Goal: Transaction & Acquisition: Purchase product/service

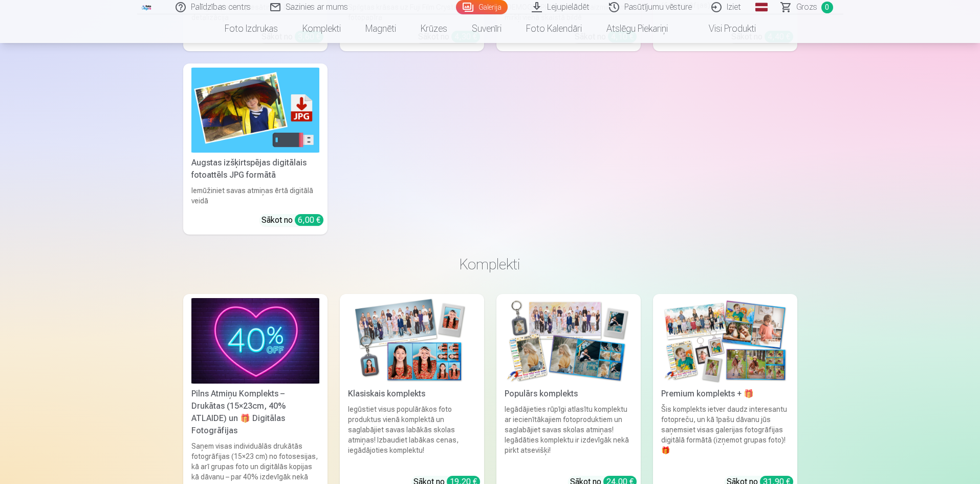
scroll to position [1997, 0]
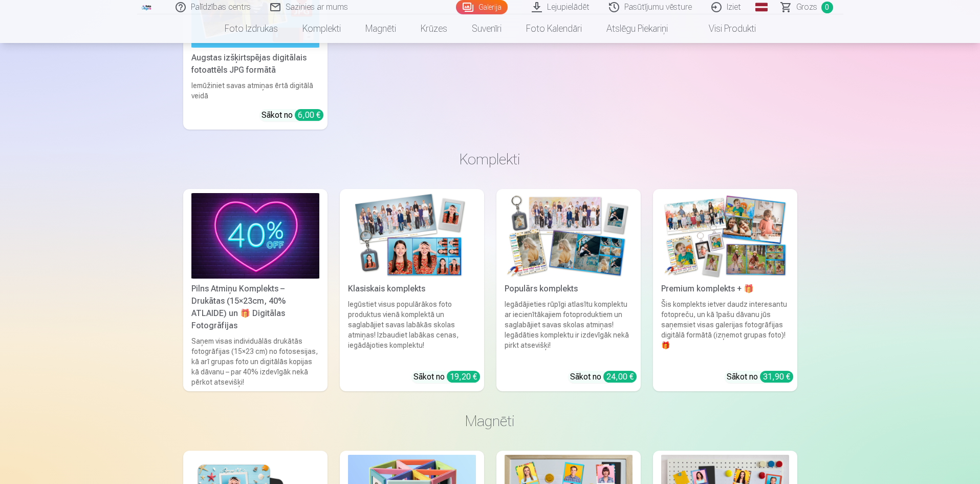
click at [244, 217] on img at bounding box center [255, 235] width 128 height 85
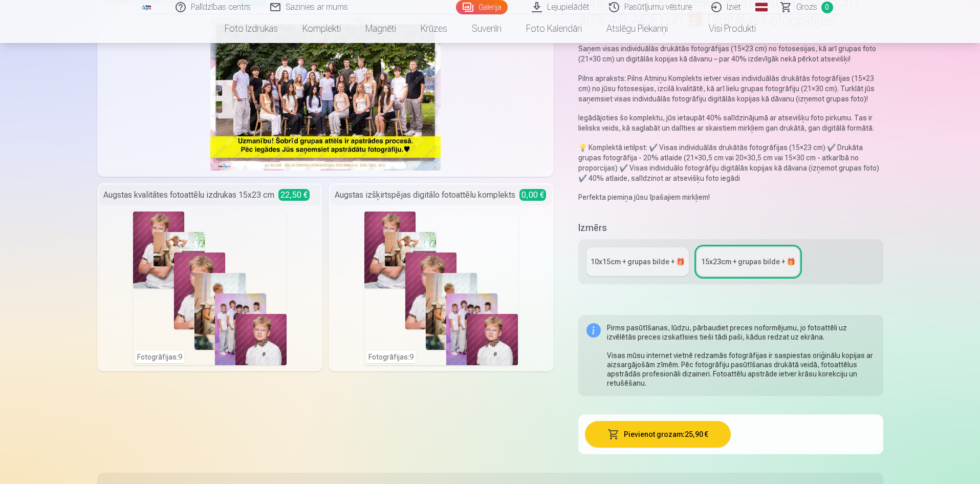
scroll to position [154, 0]
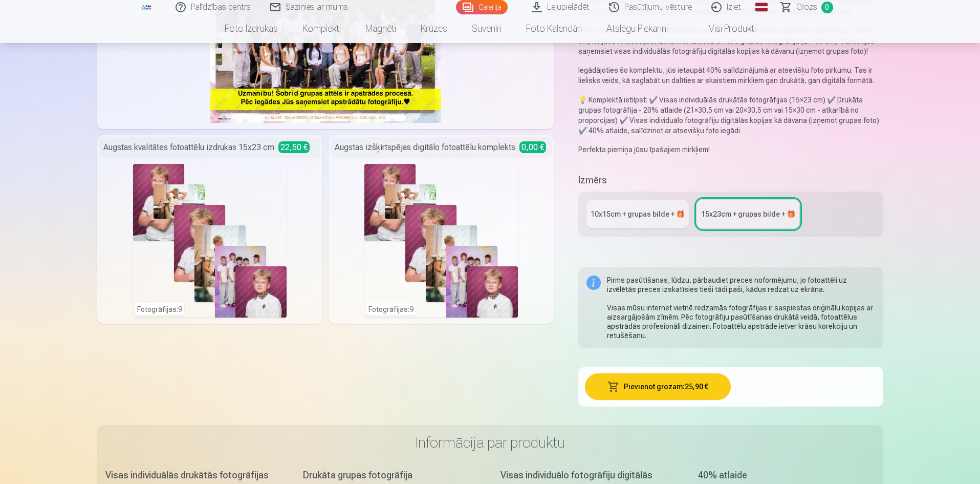
click at [294, 206] on div "Fotogrāfijas : 9" at bounding box center [209, 241] width 221 height 154
click at [254, 210] on div "Fotogrāfijas : 9" at bounding box center [210, 241] width 154 height 154
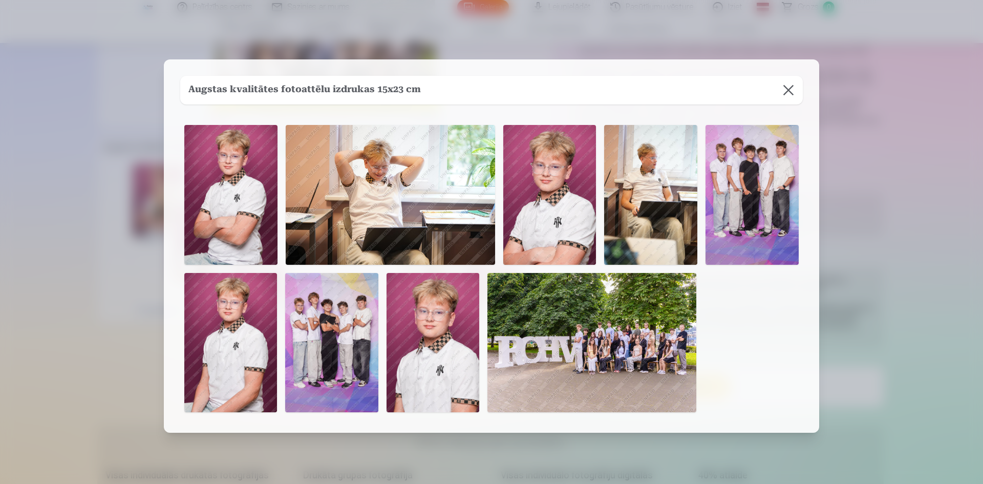
click at [792, 89] on button at bounding box center [788, 90] width 29 height 29
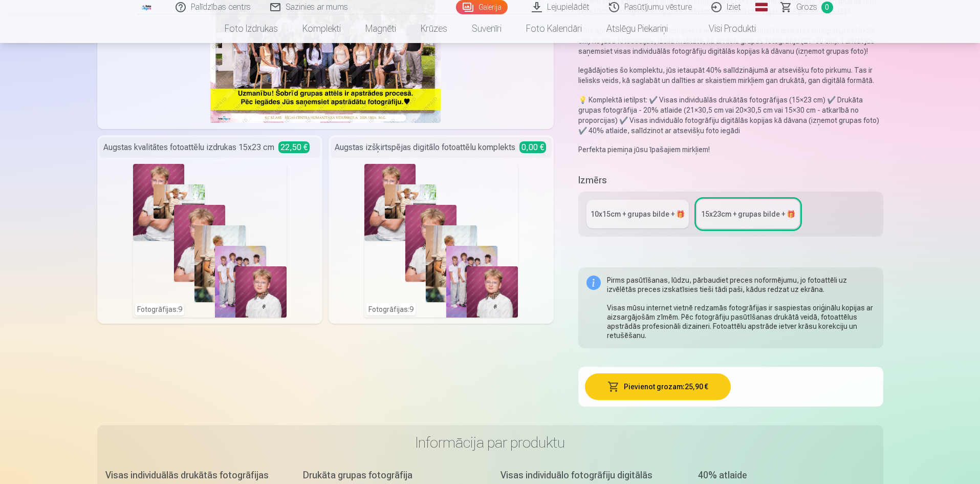
scroll to position [0, 0]
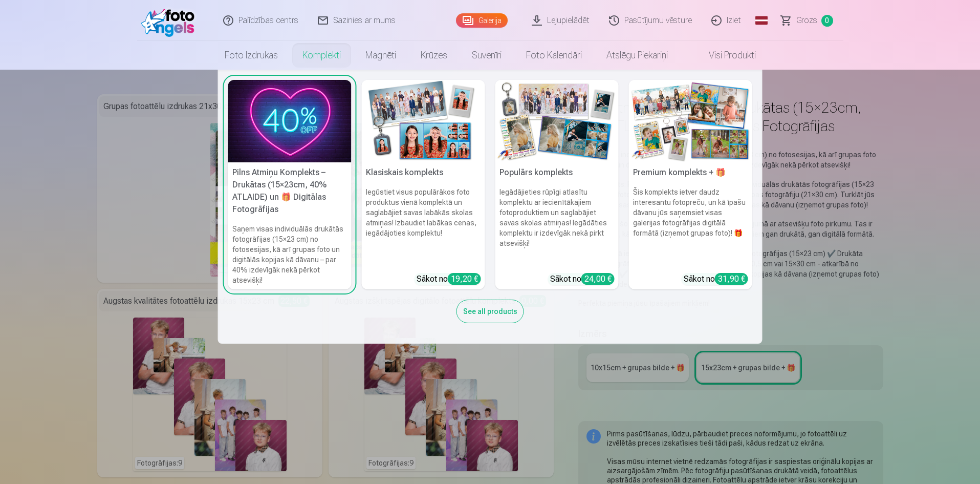
click at [715, 112] on img at bounding box center [690, 121] width 123 height 82
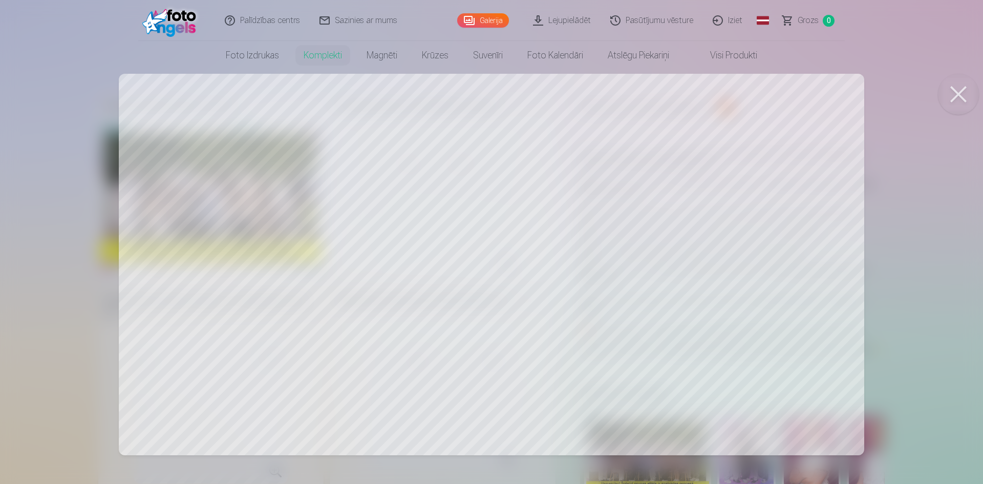
click at [961, 96] on button at bounding box center [958, 94] width 41 height 41
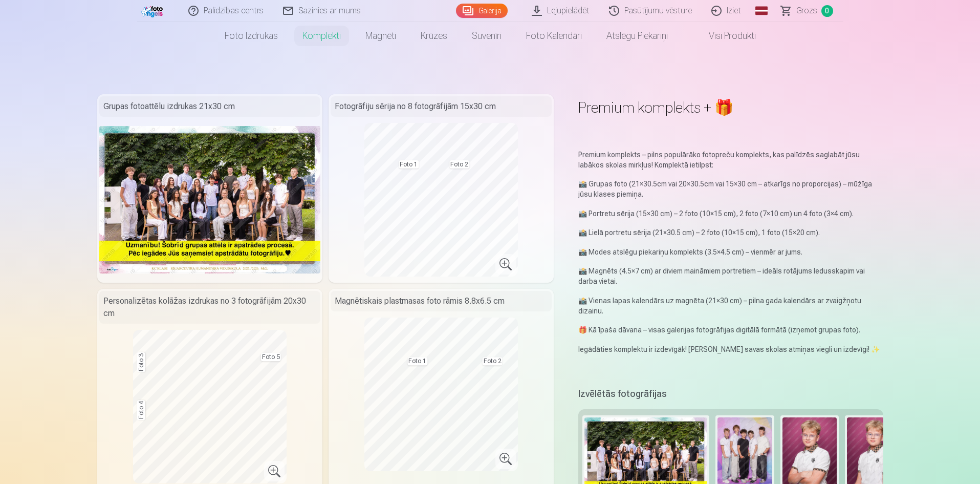
scroll to position [154, 0]
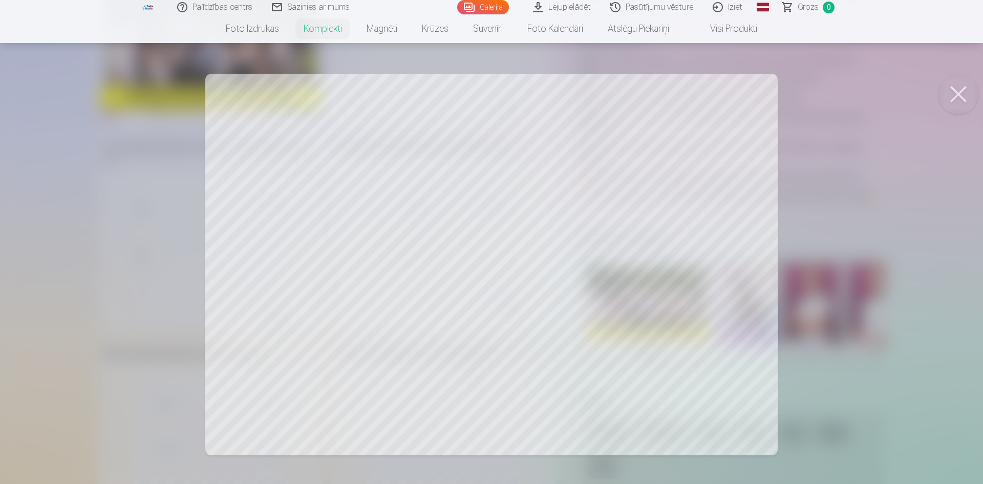
click at [965, 89] on button at bounding box center [958, 94] width 41 height 41
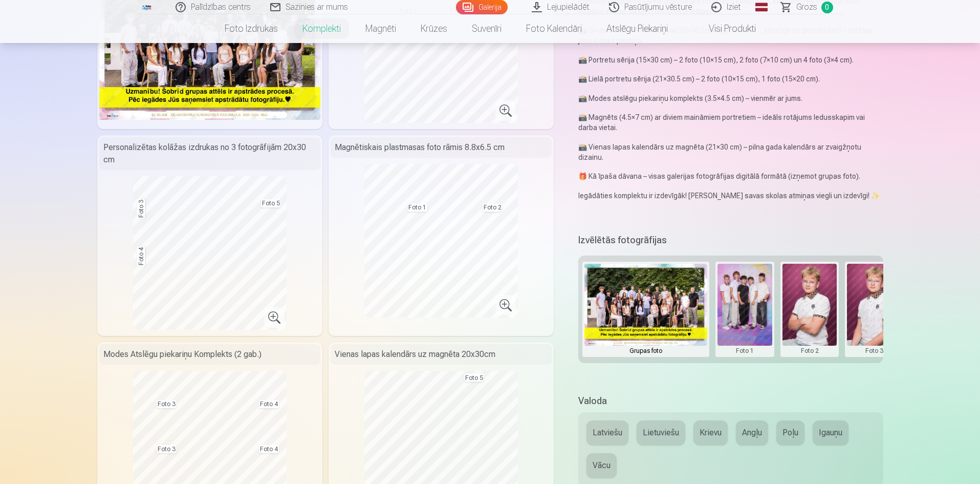
scroll to position [0, 0]
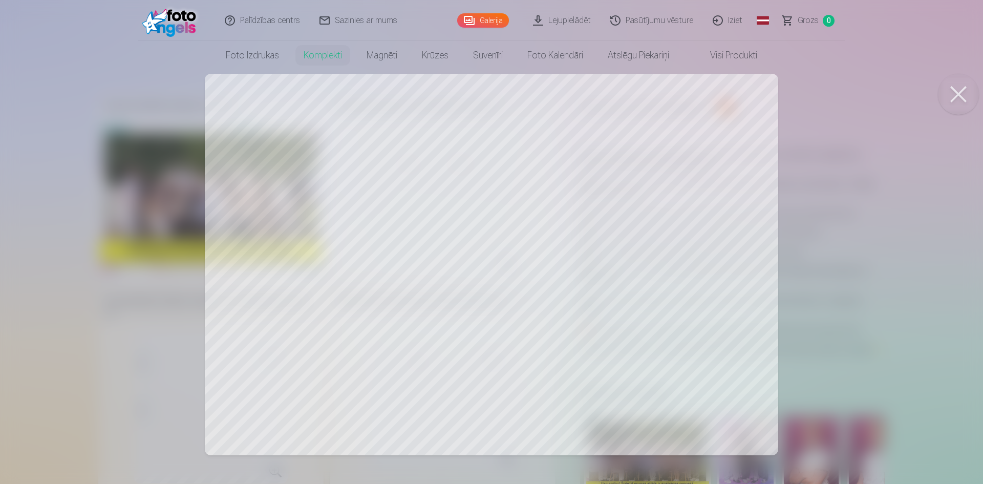
click at [729, 186] on div at bounding box center [491, 242] width 983 height 484
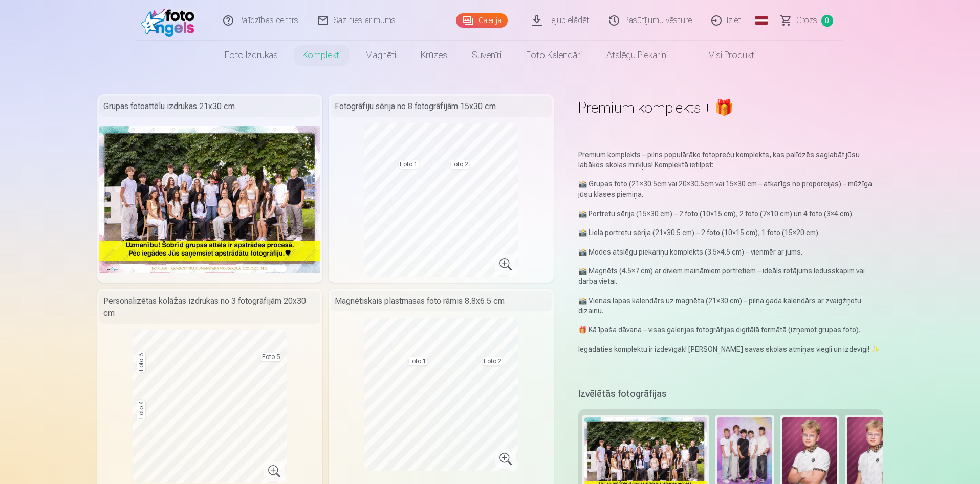
click at [281, 173] on img at bounding box center [209, 199] width 221 height 147
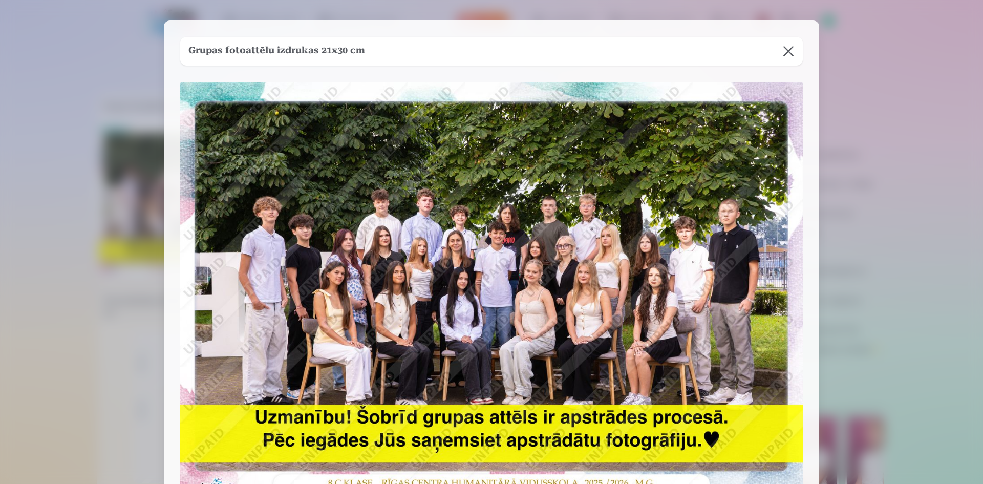
click at [786, 53] on button at bounding box center [788, 51] width 29 height 29
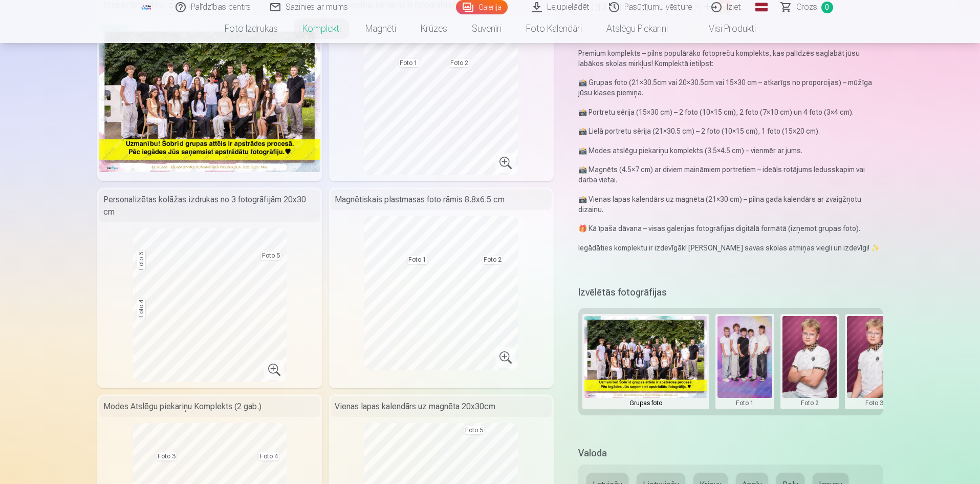
scroll to position [51, 0]
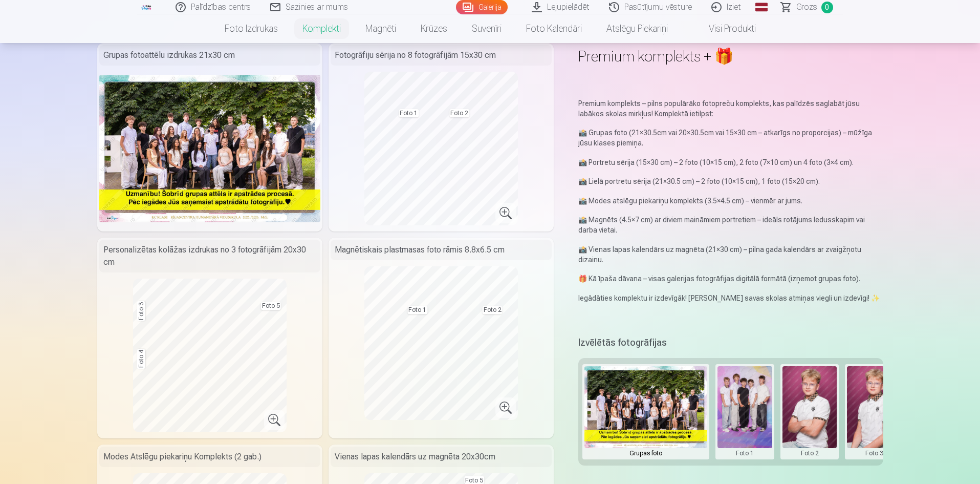
click at [799, 416] on button at bounding box center [810, 411] width 55 height 91
click at [752, 414] on div at bounding box center [490, 242] width 980 height 484
click at [745, 413] on button at bounding box center [745, 411] width 55 height 91
click at [745, 413] on button "Nomainiet foto" at bounding box center [744, 411] width 83 height 29
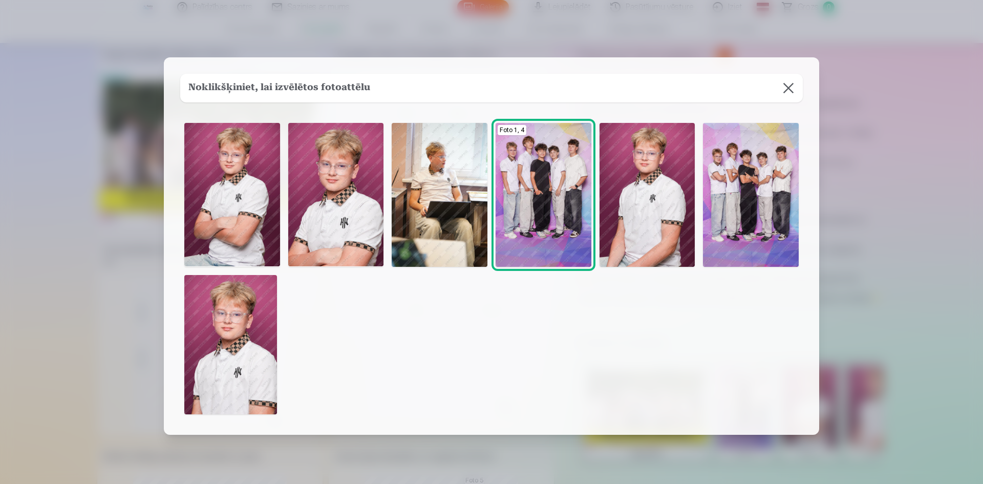
click at [330, 206] on img at bounding box center [336, 194] width 96 height 143
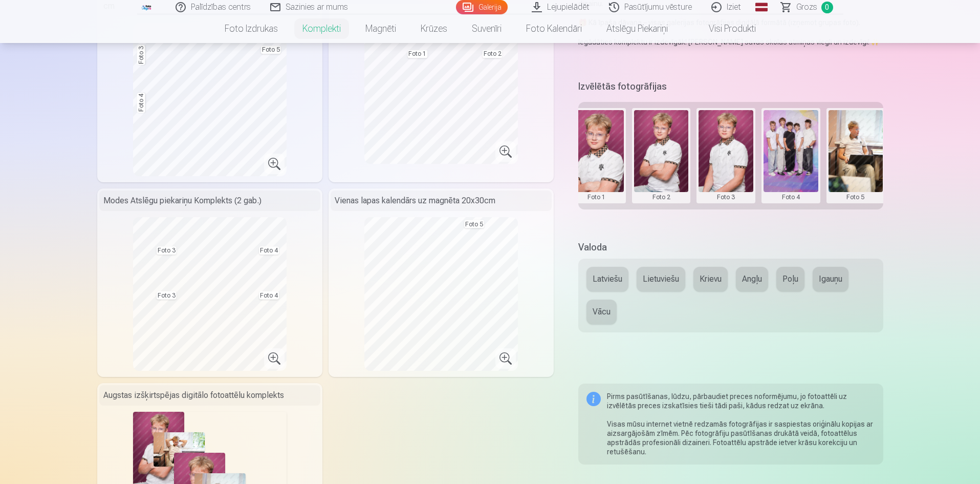
scroll to position [0, 154]
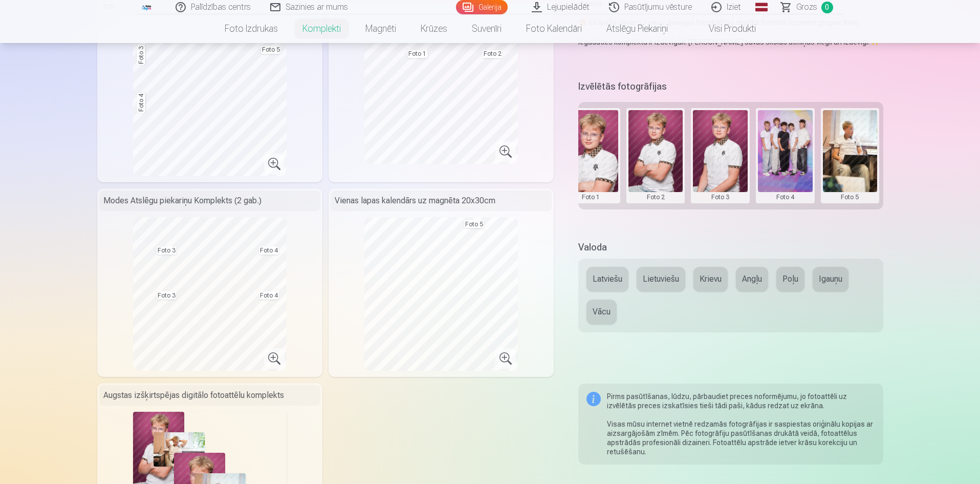
click at [852, 157] on button at bounding box center [850, 155] width 55 height 91
click at [852, 157] on button "Nomainiet foto" at bounding box center [849, 155] width 83 height 29
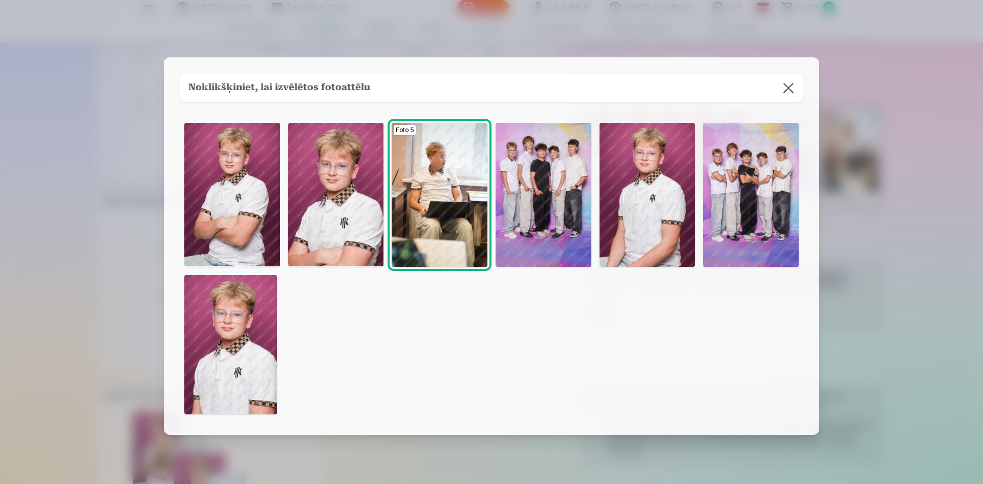
click at [244, 330] on img at bounding box center [230, 344] width 93 height 139
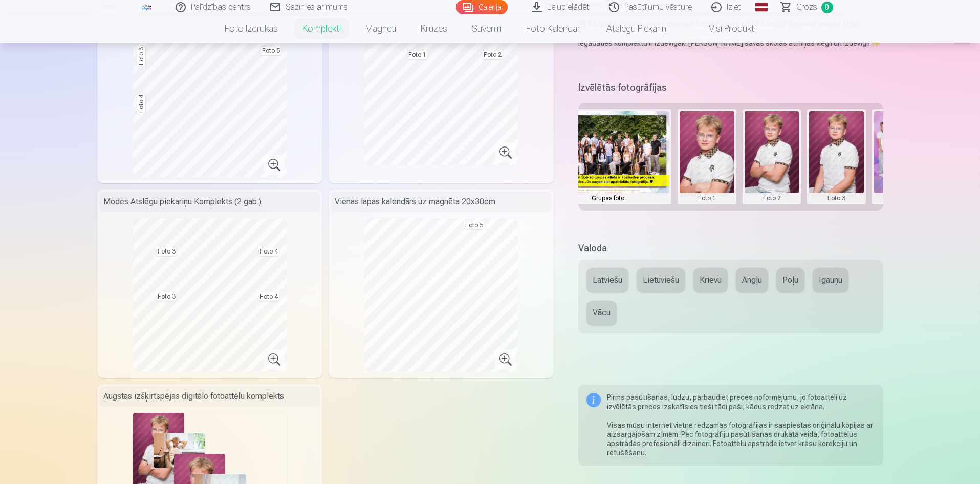
scroll to position [256, 0]
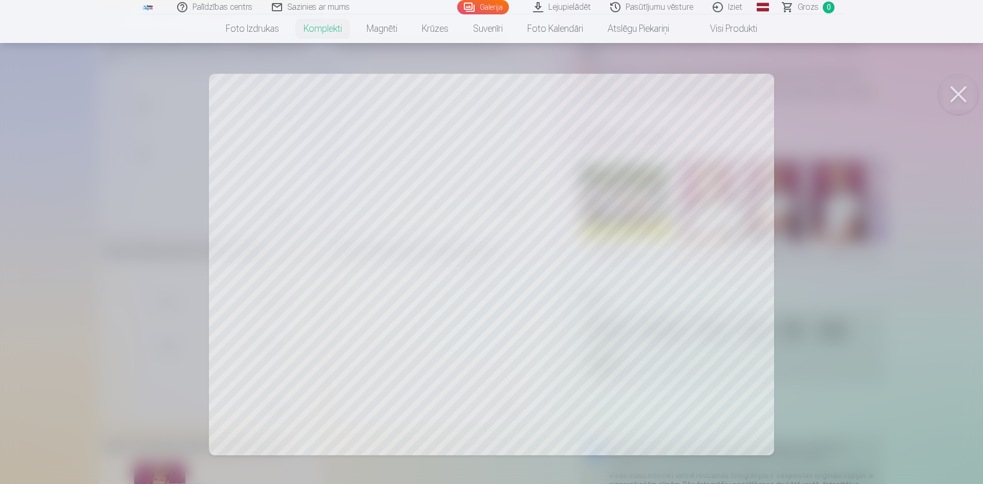
click at [968, 90] on button at bounding box center [958, 94] width 41 height 41
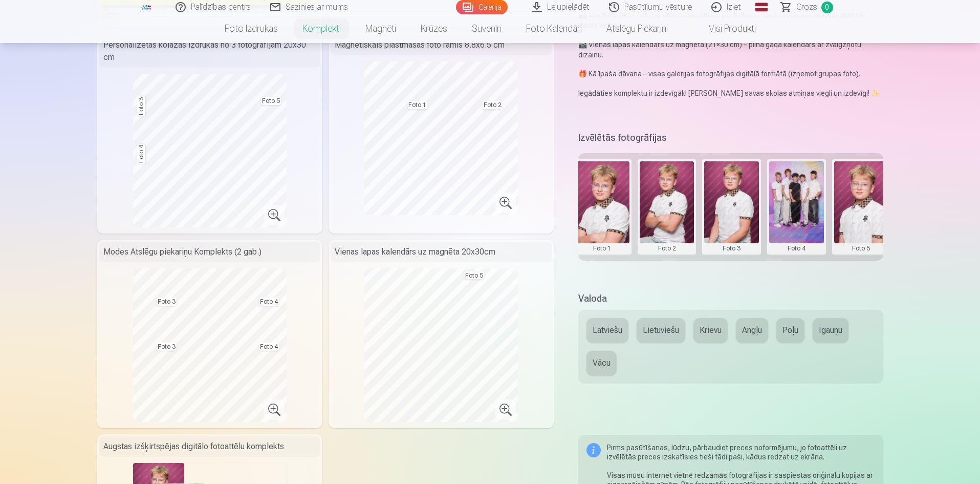
scroll to position [0, 154]
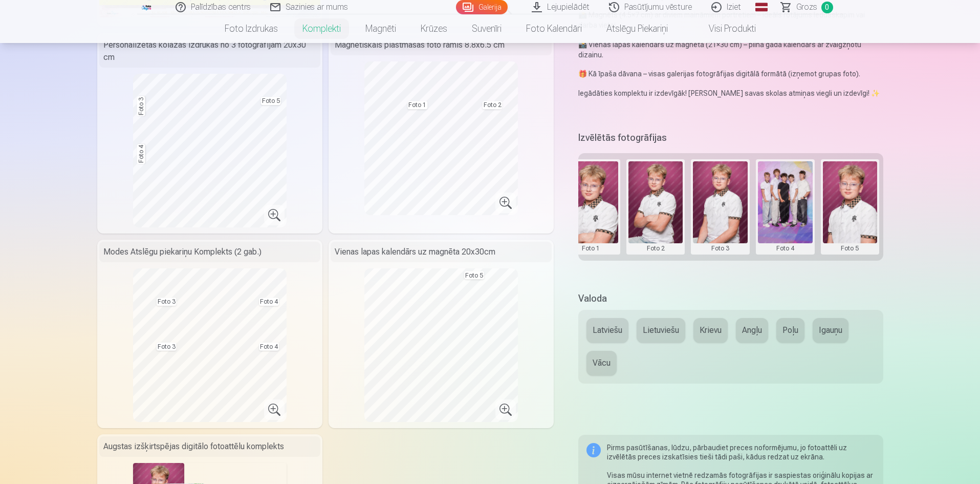
click at [784, 197] on button at bounding box center [785, 206] width 55 height 91
click at [784, 204] on button "Nomainiet foto" at bounding box center [784, 206] width 83 height 29
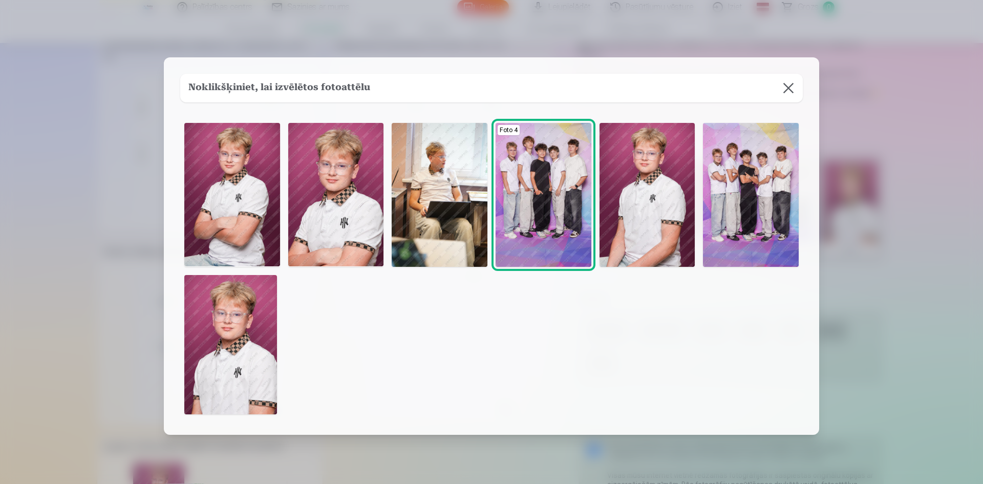
click at [789, 87] on button at bounding box center [788, 88] width 29 height 29
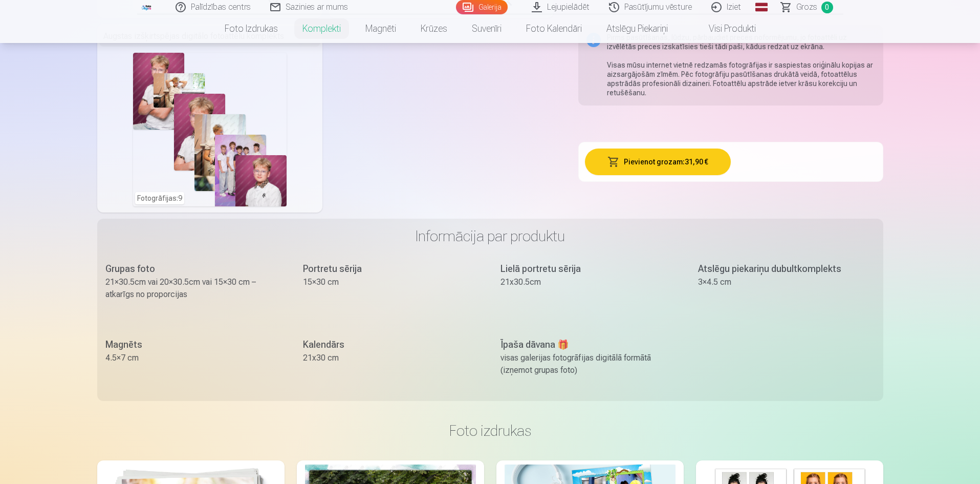
scroll to position [666, 0]
click at [233, 138] on div "Fotogrāfijas : 9" at bounding box center [210, 130] width 154 height 154
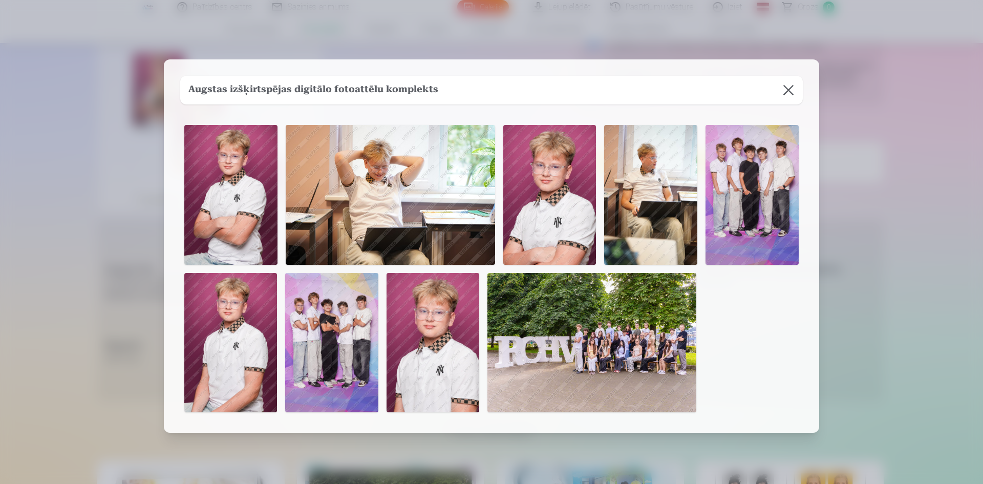
click at [792, 89] on button at bounding box center [788, 90] width 29 height 29
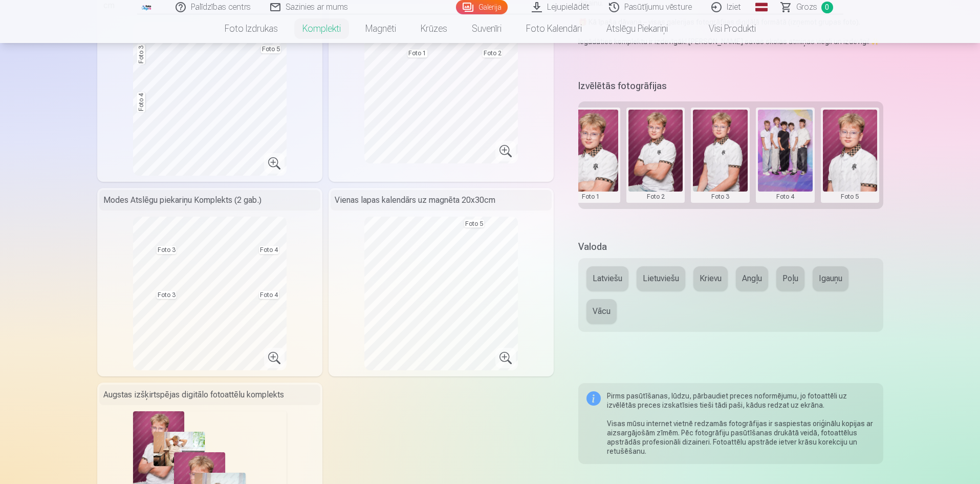
scroll to position [307, 0]
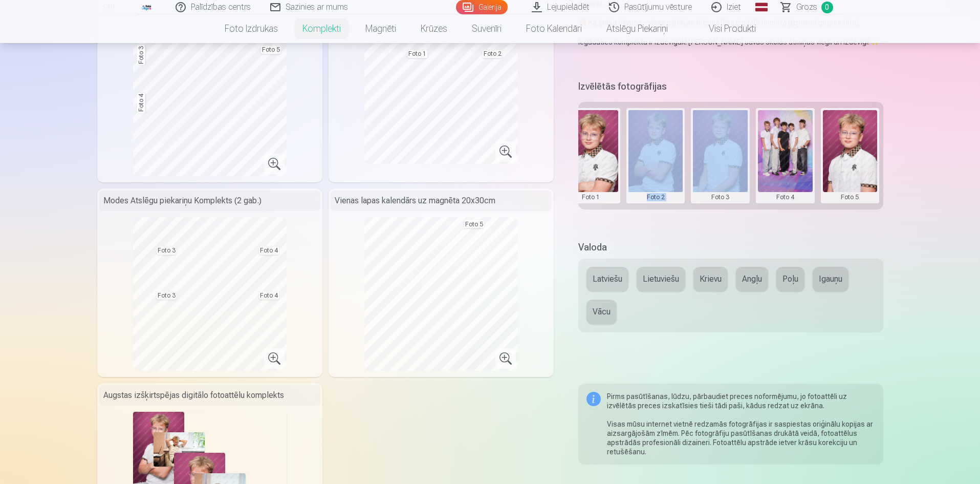
drag, startPoint x: 709, startPoint y: 208, endPoint x: 612, endPoint y: 212, distance: 97.3
click at [612, 212] on div "Izvēlētās fotogrāfijas Grupas foto Foto 1 Foto 2 Foto 3 Foto 4 Foto 5" at bounding box center [731, 152] width 305 height 151
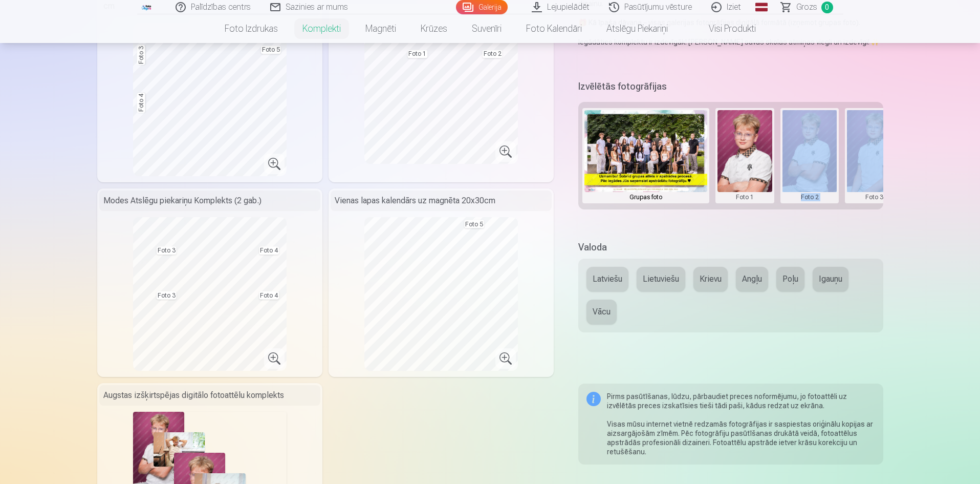
scroll to position [0, 154]
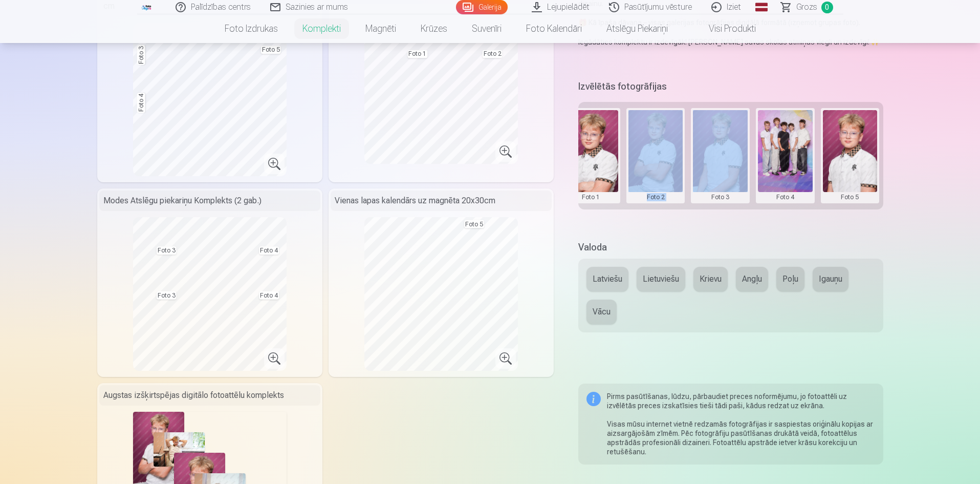
click at [793, 152] on button at bounding box center [785, 155] width 55 height 91
click at [792, 155] on button "Nomainiet foto" at bounding box center [784, 155] width 83 height 29
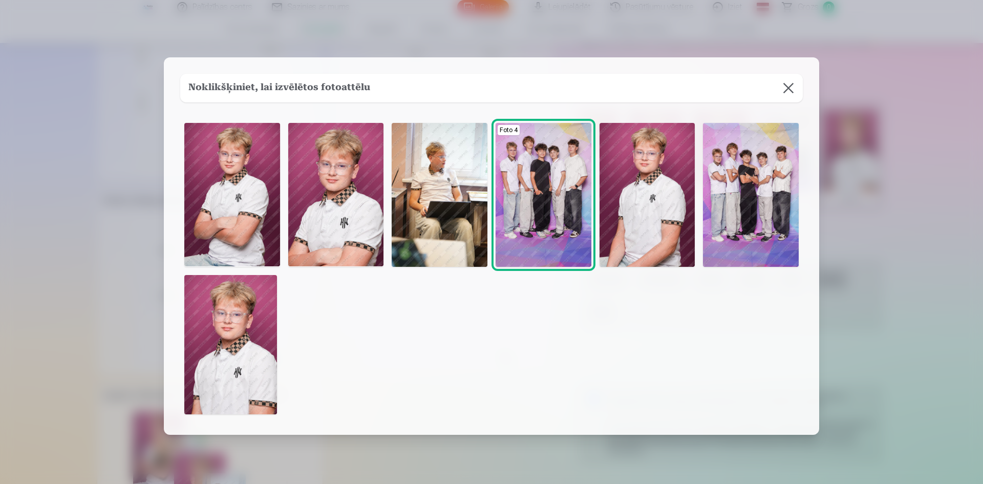
click at [785, 87] on button at bounding box center [788, 88] width 29 height 29
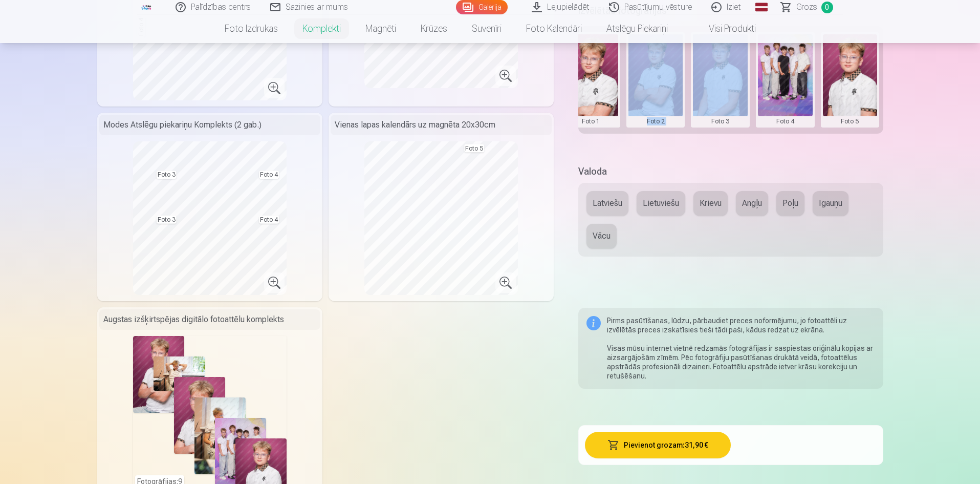
scroll to position [358, 0]
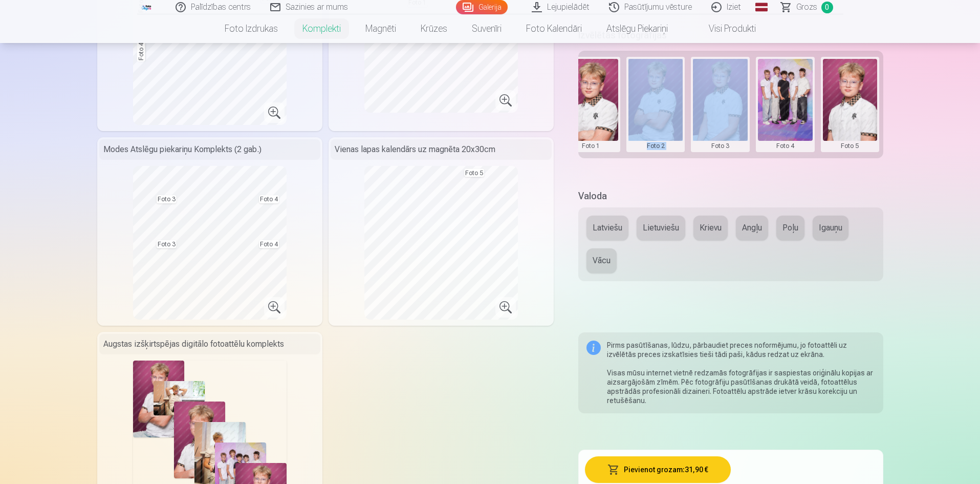
click at [720, 94] on button at bounding box center [720, 104] width 55 height 91
click at [721, 106] on button "Nomainiet foto" at bounding box center [720, 104] width 83 height 29
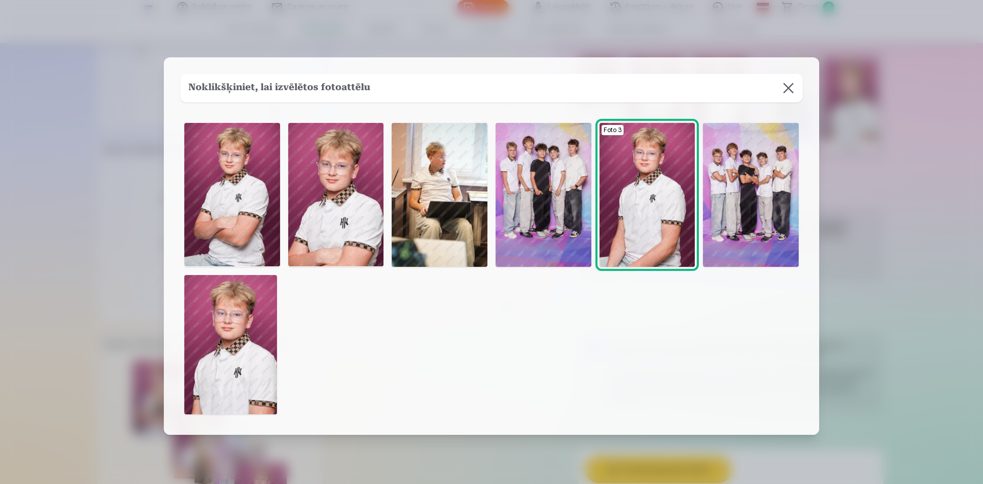
click at [793, 83] on button at bounding box center [788, 88] width 29 height 29
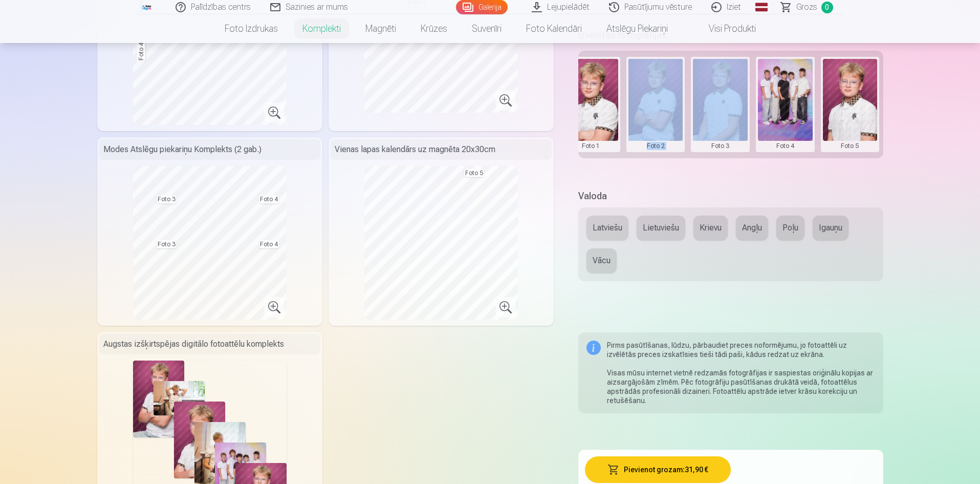
scroll to position [256, 0]
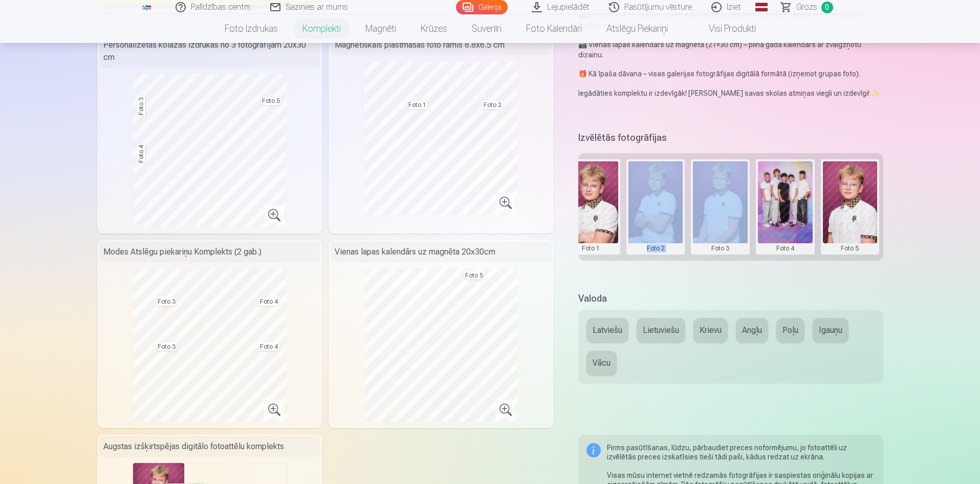
click at [788, 189] on button at bounding box center [785, 206] width 55 height 91
click at [787, 202] on button "Nomainiet foto" at bounding box center [784, 206] width 83 height 29
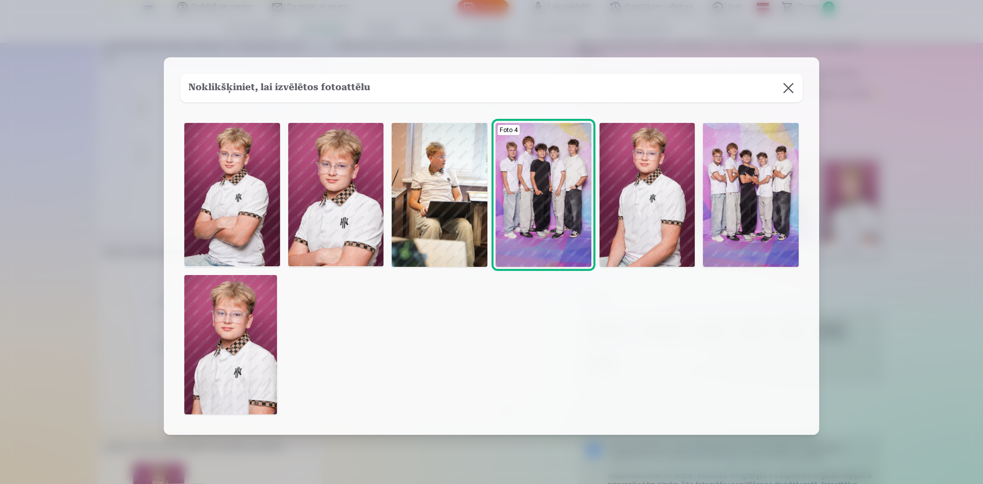
click at [255, 322] on img at bounding box center [230, 344] width 93 height 139
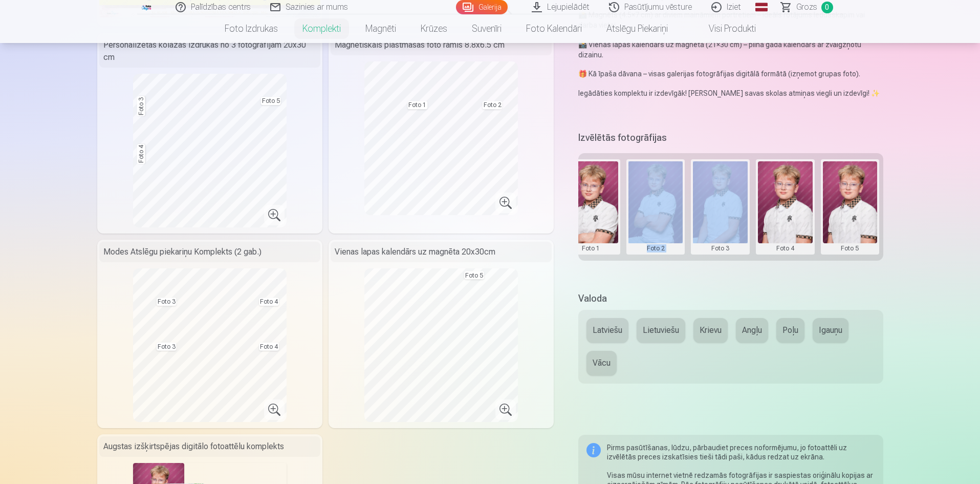
click at [719, 202] on button at bounding box center [720, 206] width 55 height 91
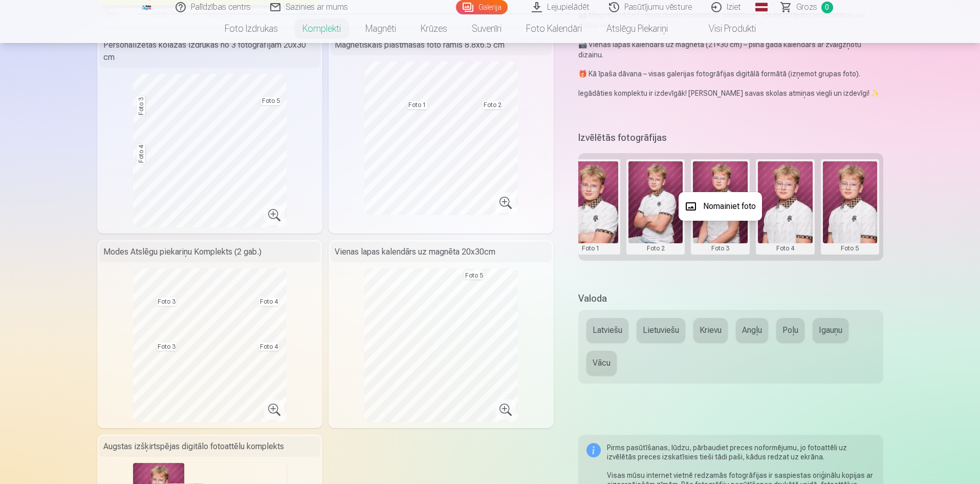
click at [800, 210] on div at bounding box center [490, 242] width 980 height 484
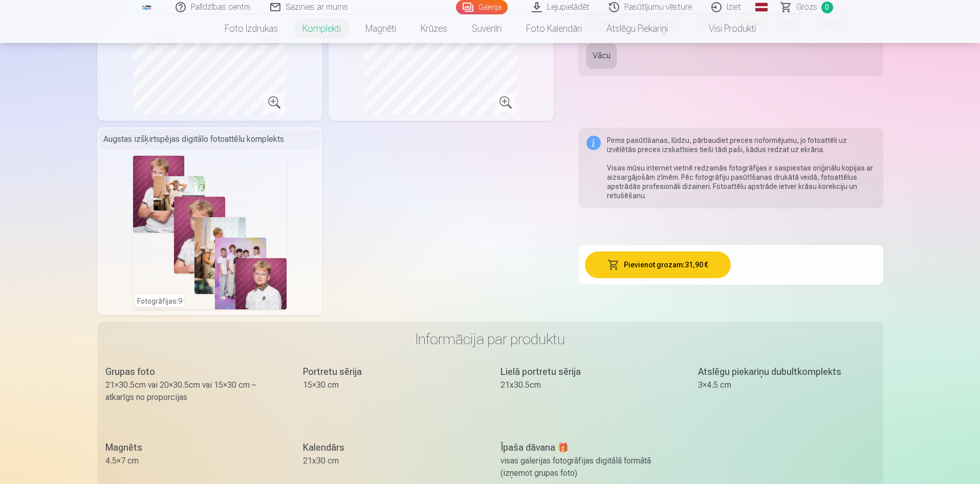
scroll to position [614, 0]
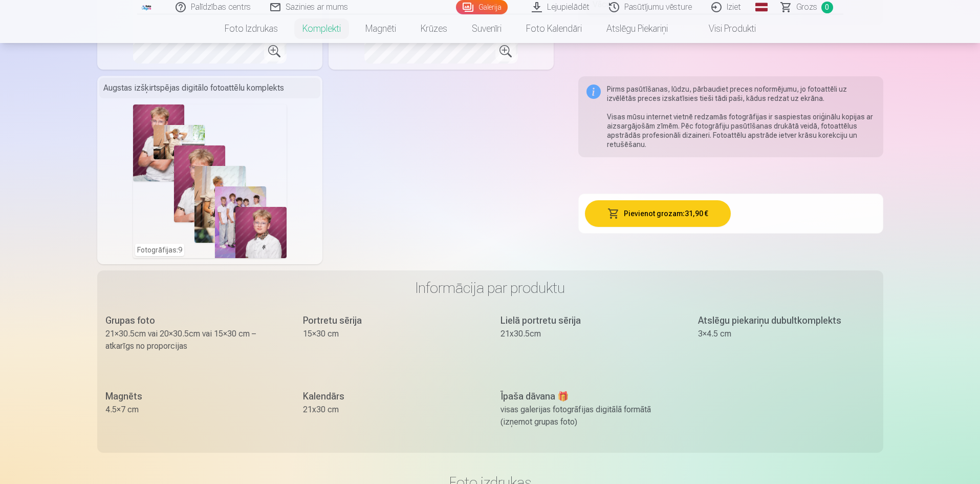
click at [695, 212] on button "Pievienot grozam : 31,90 €" at bounding box center [658, 213] width 146 height 27
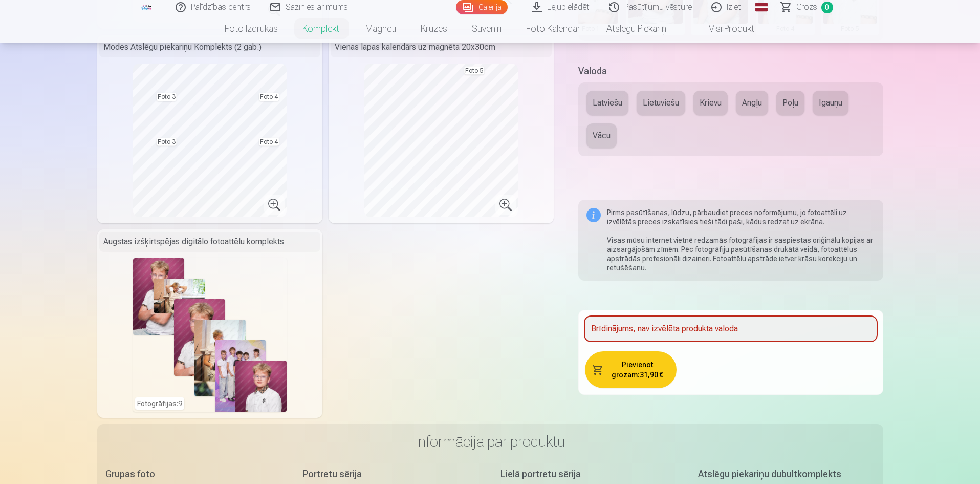
scroll to position [307, 0]
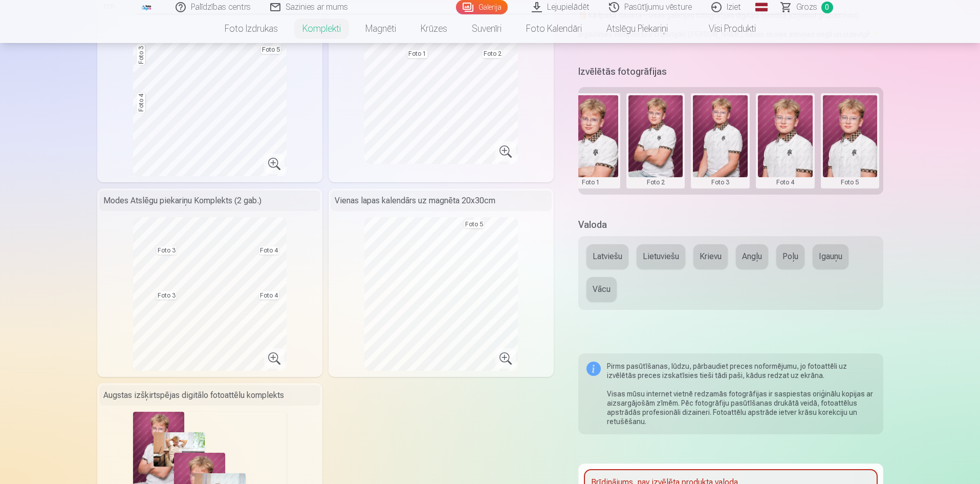
click at [609, 262] on button "Latviešu" at bounding box center [608, 256] width 42 height 25
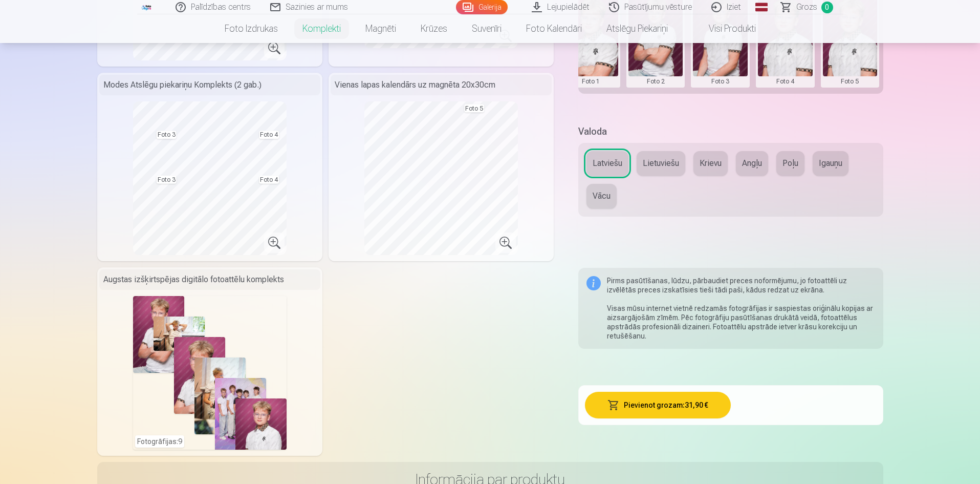
scroll to position [358, 0]
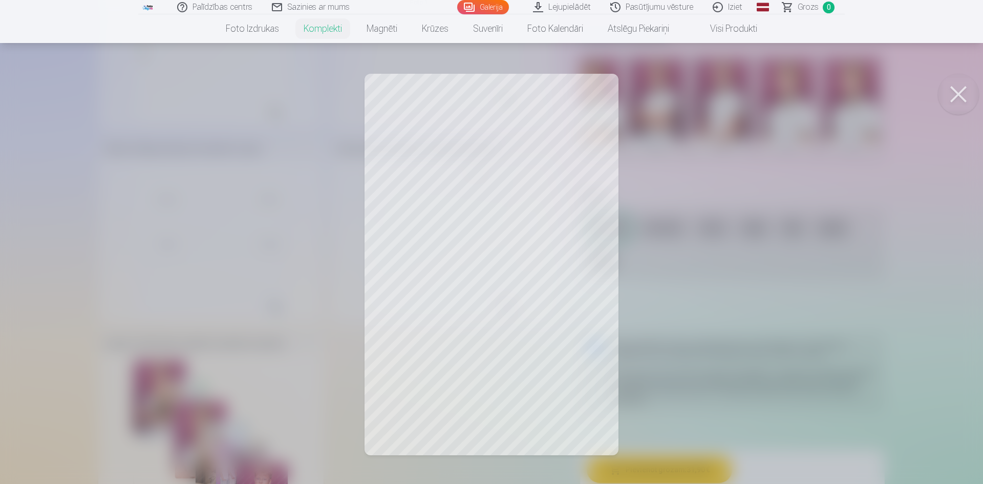
click at [955, 102] on button at bounding box center [958, 94] width 41 height 41
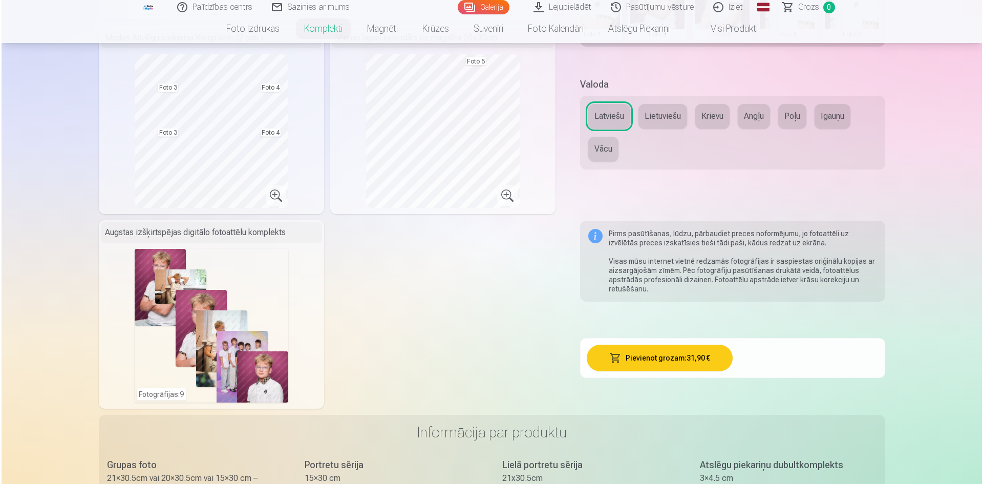
scroll to position [512, 0]
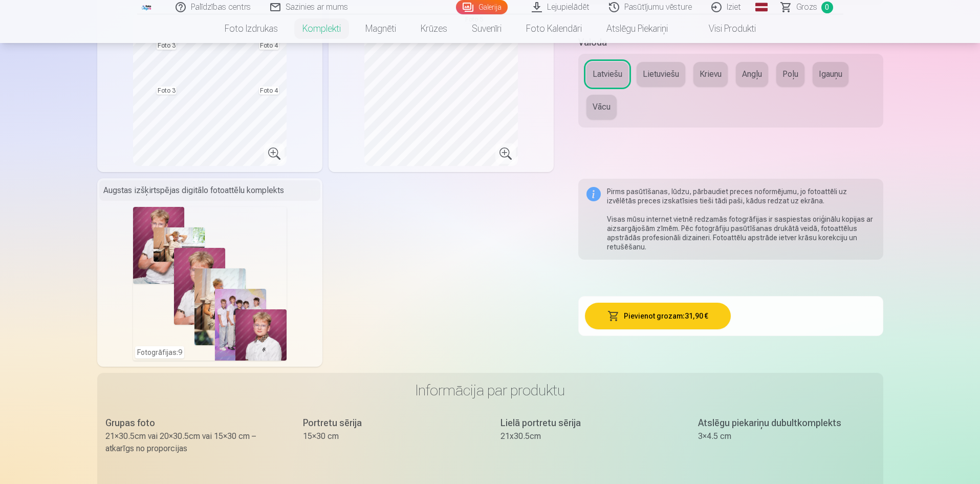
click at [697, 312] on button "Pievienot grozam : 31,90 €" at bounding box center [658, 316] width 146 height 27
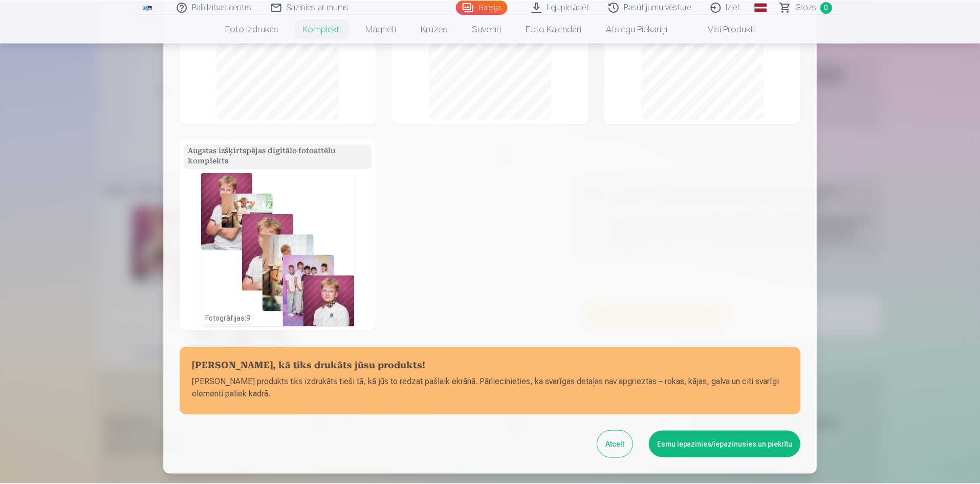
scroll to position [256, 0]
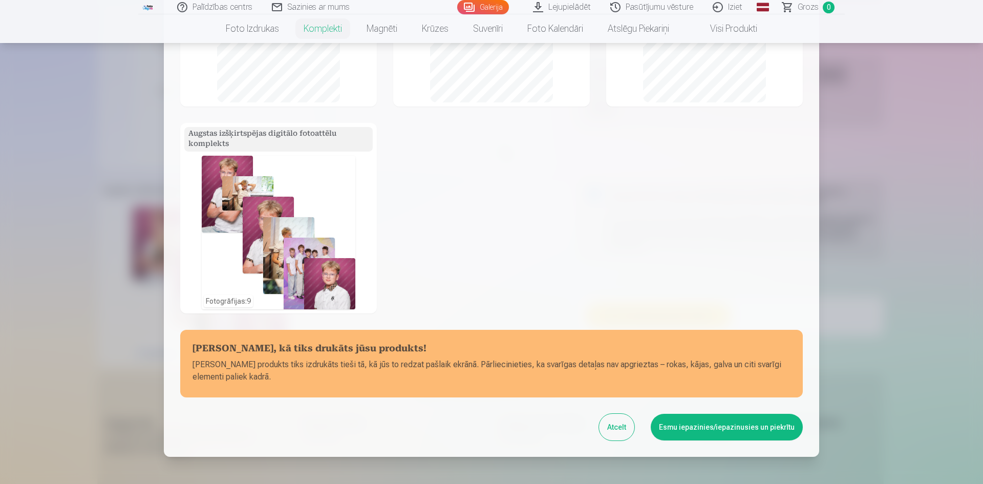
click at [617, 428] on button "Atcelt" at bounding box center [616, 427] width 35 height 27
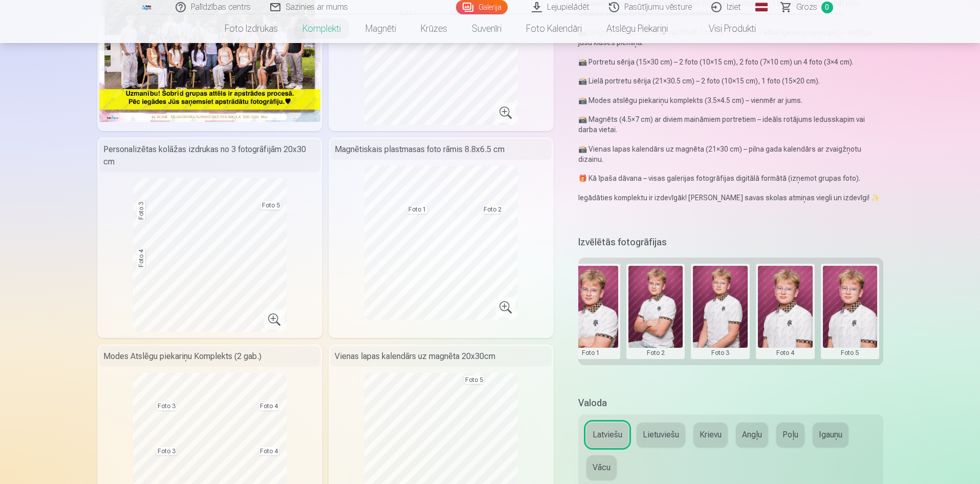
scroll to position [51, 0]
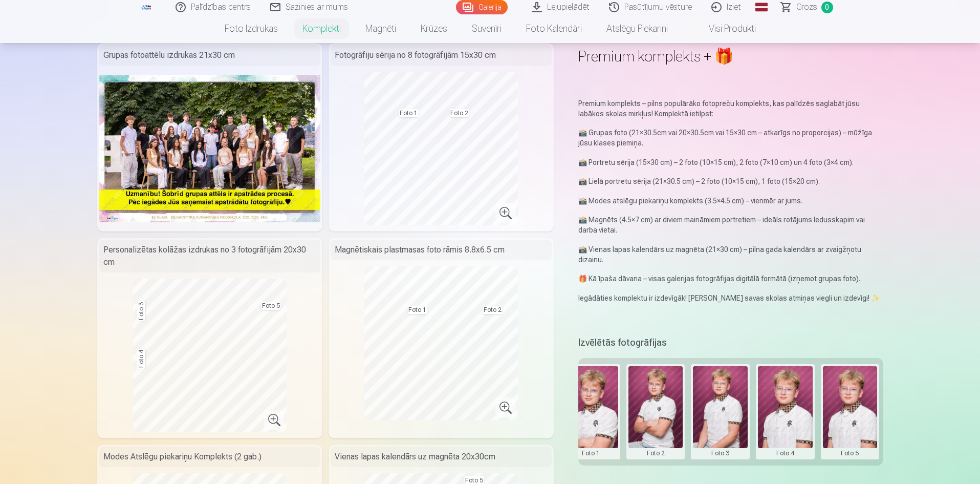
click at [783, 401] on button at bounding box center [785, 411] width 55 height 91
click at [783, 413] on button "Nomainiet foto" at bounding box center [784, 411] width 83 height 29
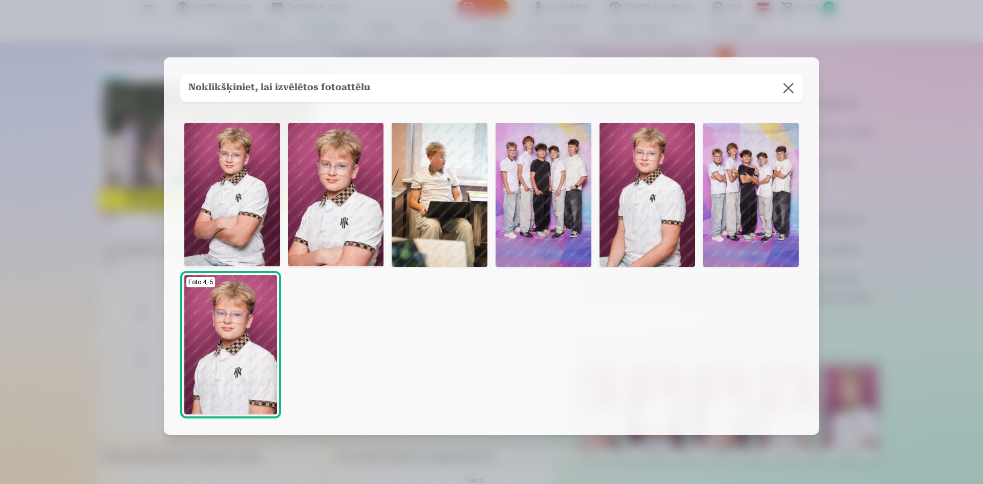
click at [759, 191] on img at bounding box center [751, 194] width 96 height 143
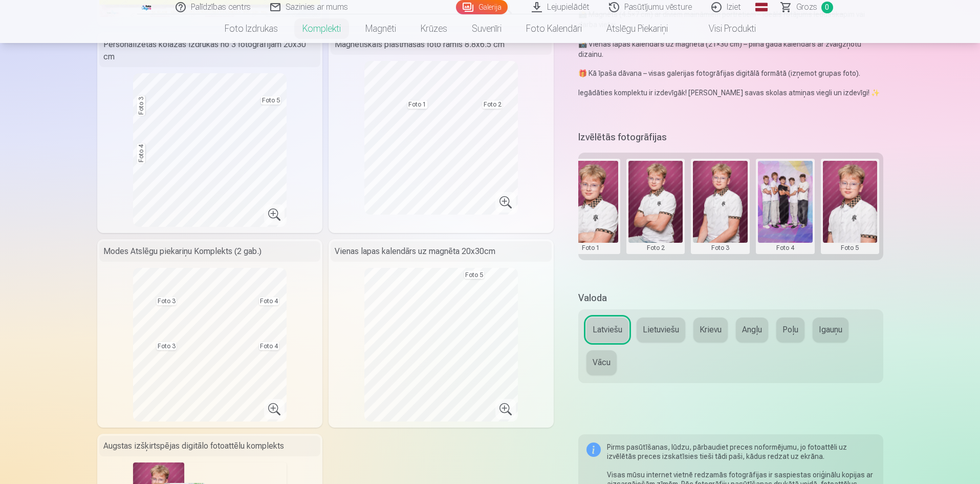
scroll to position [256, 0]
click at [778, 216] on button at bounding box center [785, 206] width 55 height 91
click at [785, 203] on button "Nomainiet foto" at bounding box center [784, 206] width 83 height 29
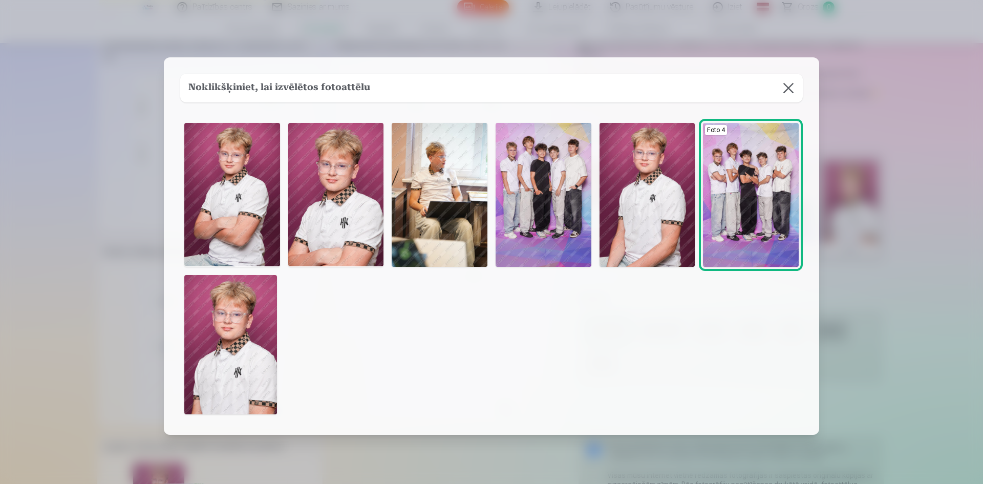
click at [211, 359] on img at bounding box center [230, 344] width 93 height 139
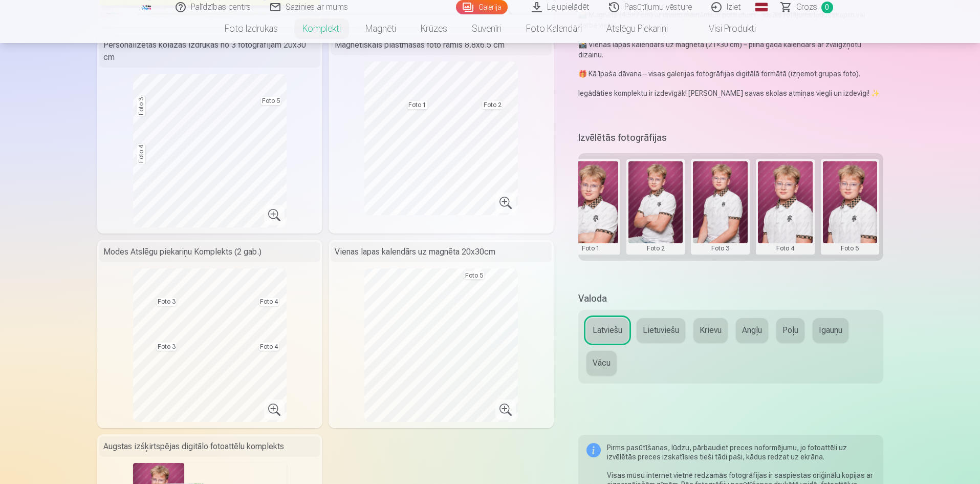
click at [859, 209] on button at bounding box center [850, 206] width 55 height 91
click at [859, 209] on button "Nomainiet foto" at bounding box center [849, 206] width 83 height 29
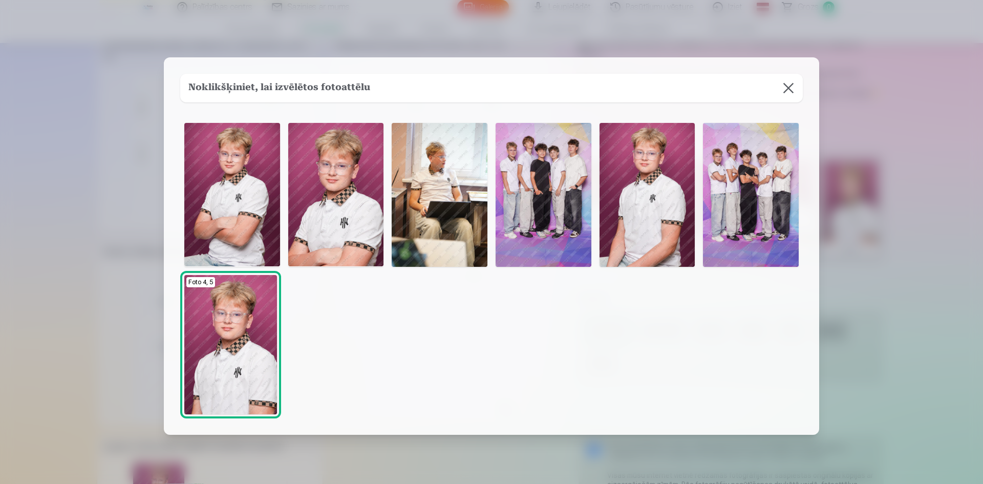
click at [754, 196] on img at bounding box center [751, 194] width 96 height 143
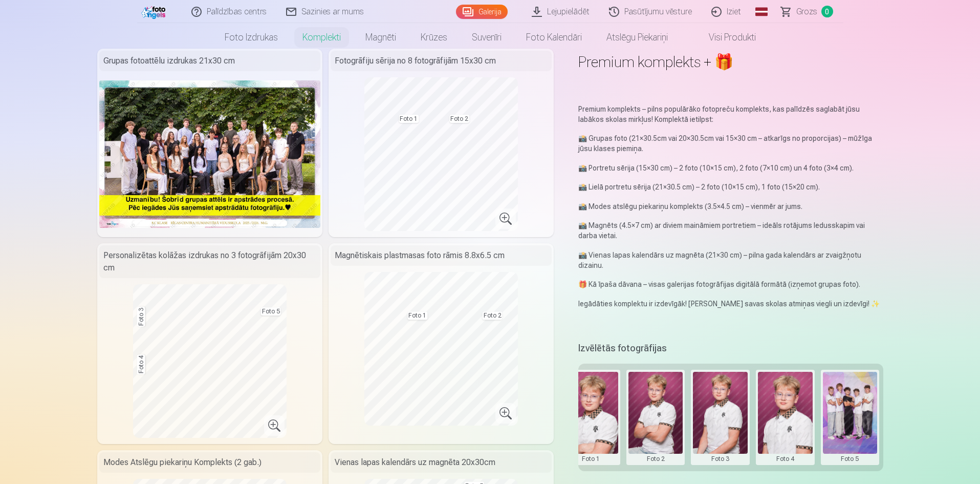
scroll to position [0, 0]
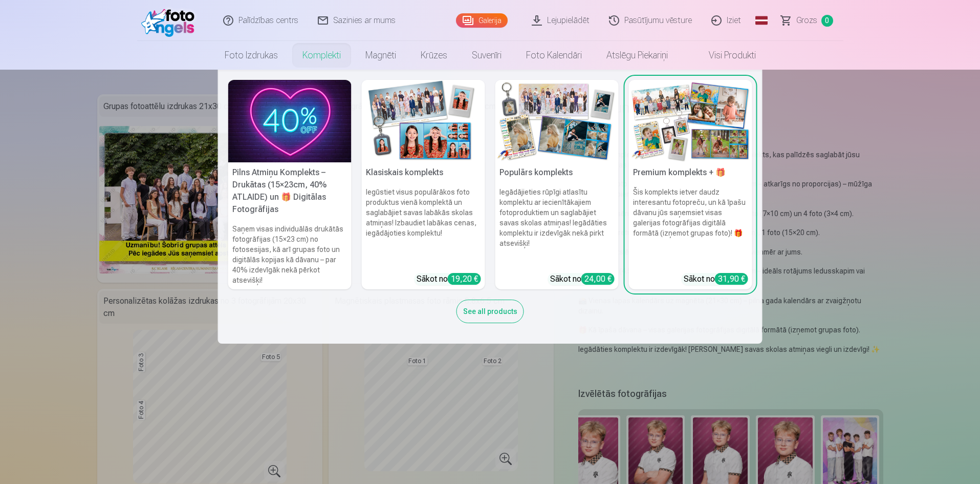
click at [314, 52] on link "Komplekti" at bounding box center [321, 55] width 63 height 29
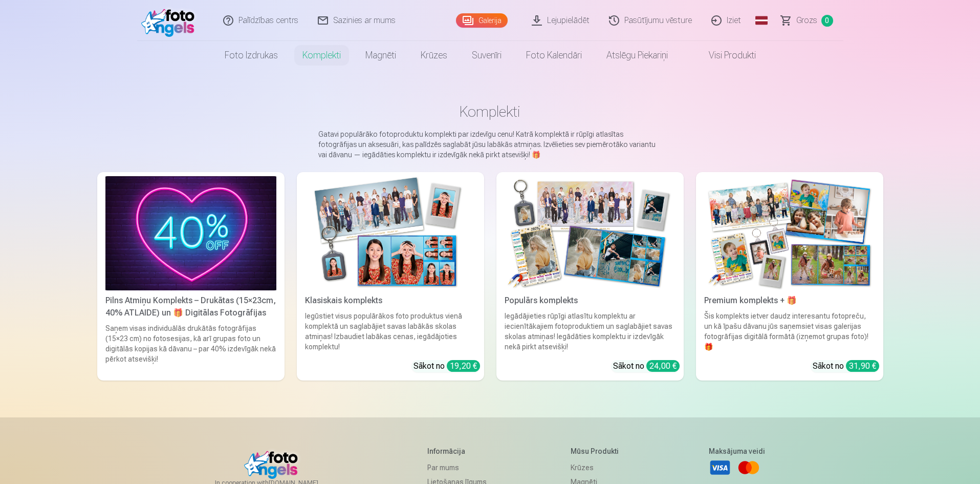
click at [168, 256] on img at bounding box center [190, 233] width 171 height 114
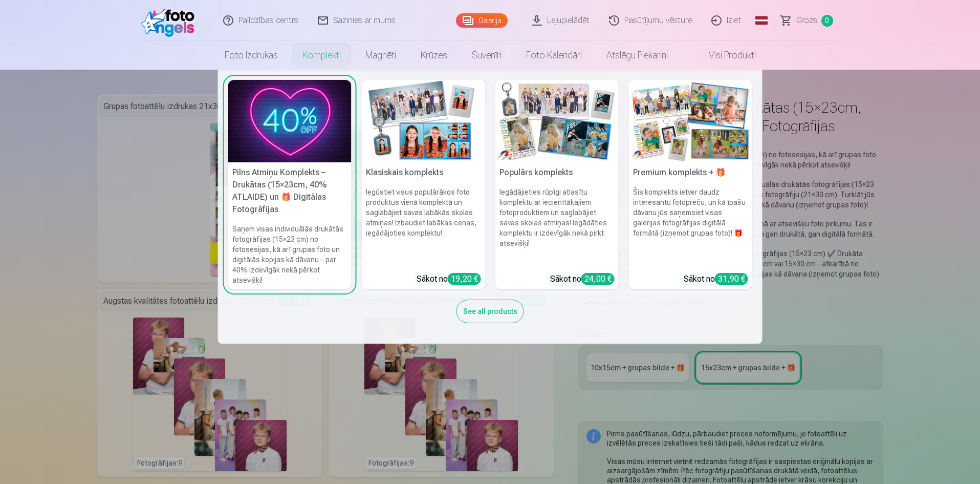
click at [497, 312] on div "See all products" at bounding box center [491, 312] width 68 height 24
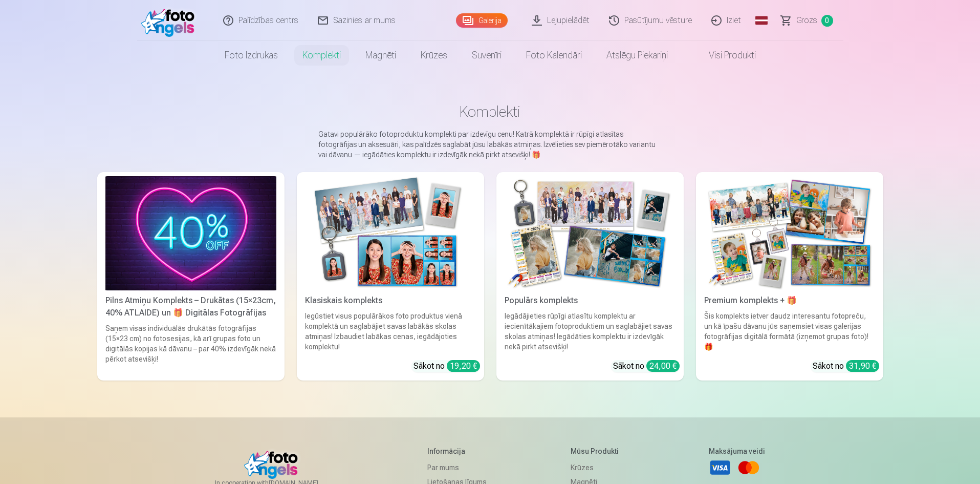
click at [829, 224] on img at bounding box center [789, 233] width 171 height 114
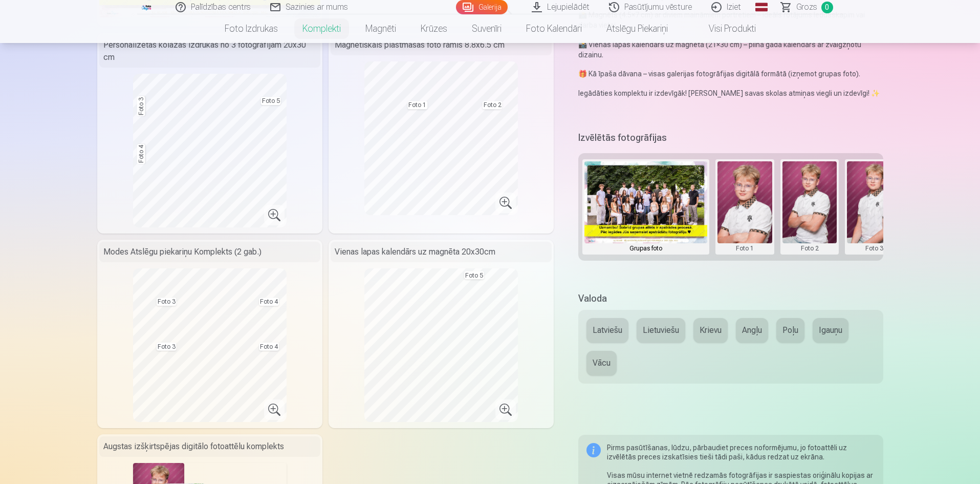
scroll to position [0, 154]
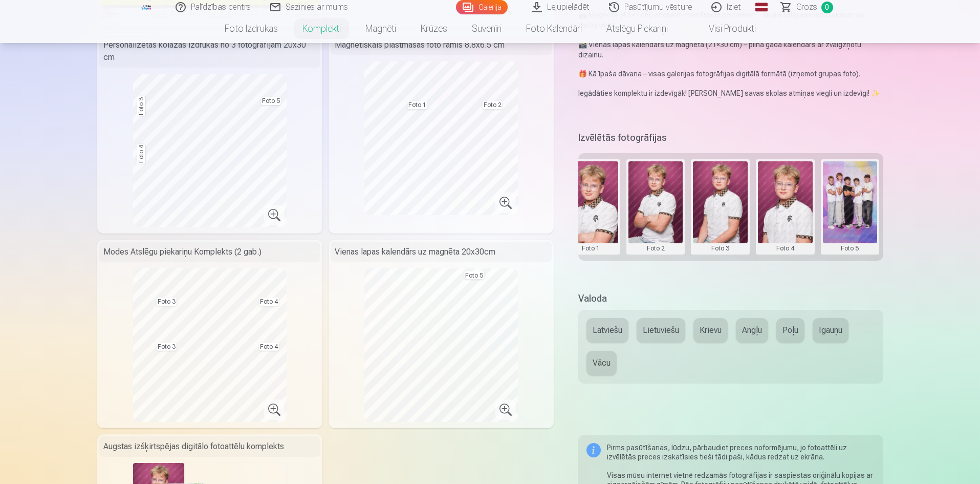
click at [789, 197] on button at bounding box center [785, 206] width 55 height 91
click at [787, 207] on button "Nomainiet foto" at bounding box center [784, 206] width 83 height 29
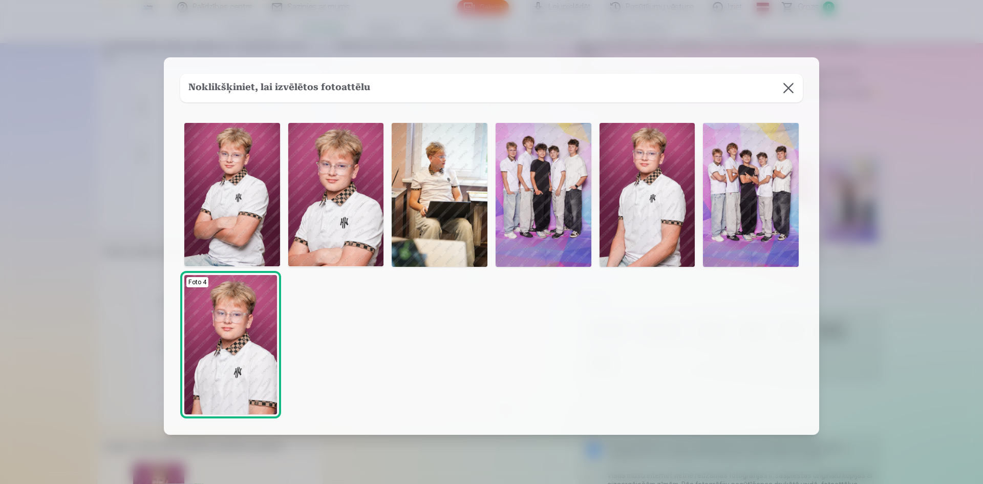
click at [757, 188] on img at bounding box center [751, 194] width 96 height 143
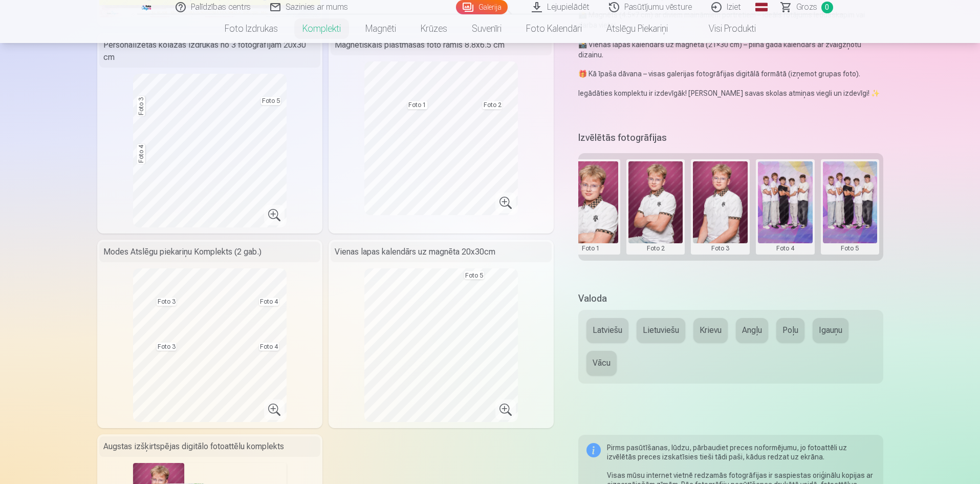
click at [842, 198] on button at bounding box center [850, 206] width 55 height 91
click at [843, 204] on button "Nomainiet foto" at bounding box center [849, 206] width 83 height 29
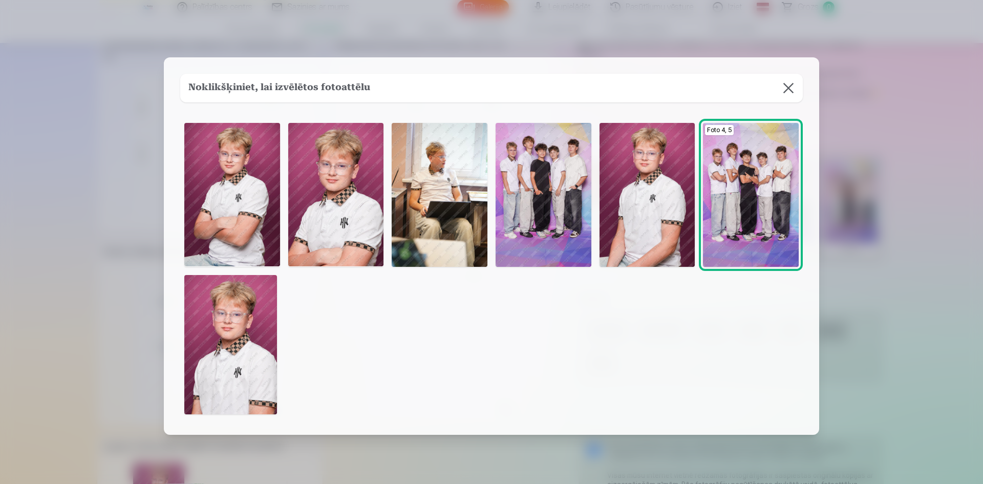
click at [237, 378] on img at bounding box center [230, 344] width 93 height 139
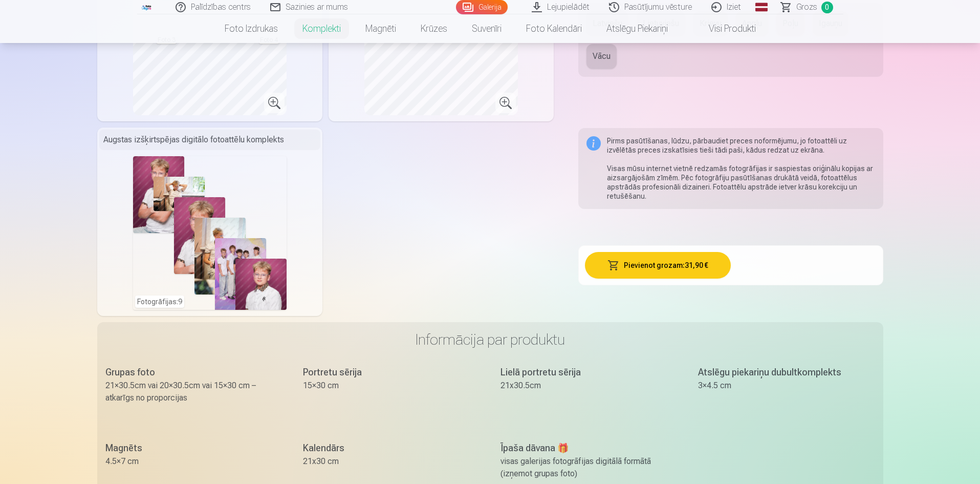
scroll to position [614, 0]
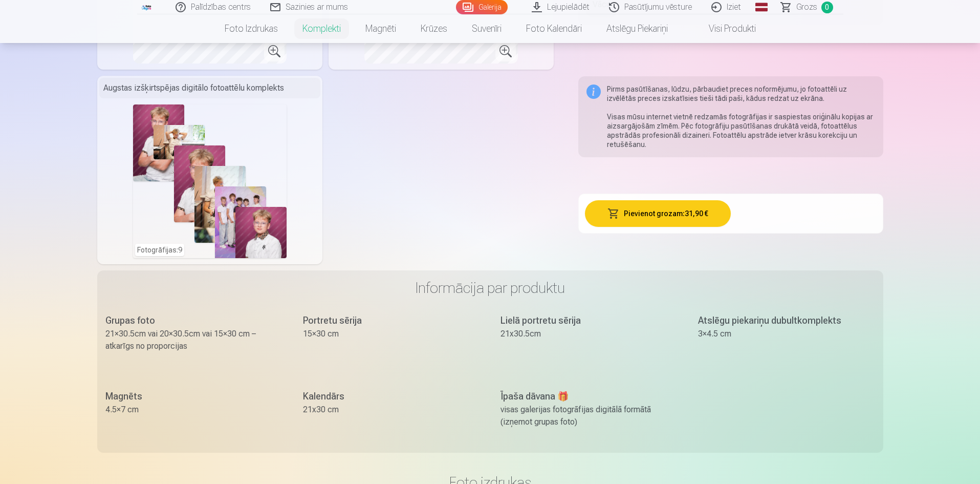
click at [686, 211] on button "Pievienot grozam : 31,90 €" at bounding box center [658, 213] width 146 height 27
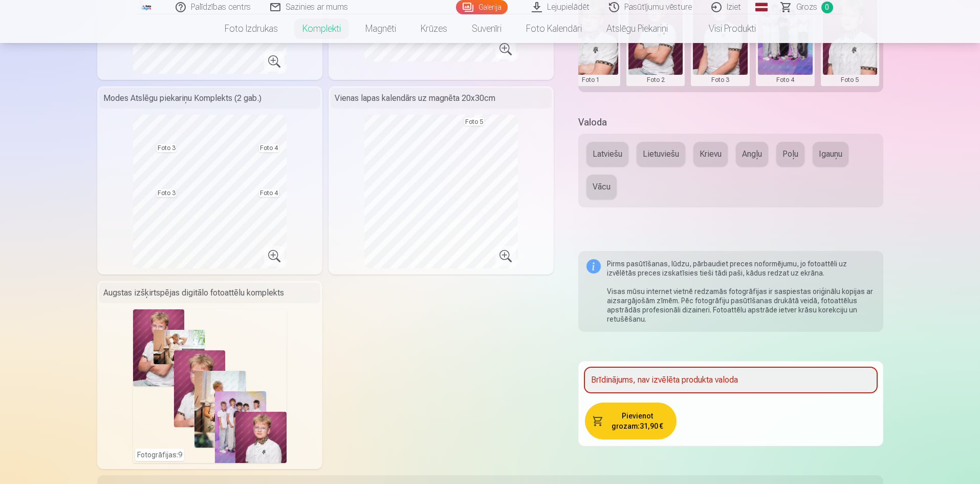
click at [612, 151] on button "Latviešu" at bounding box center [608, 154] width 42 height 25
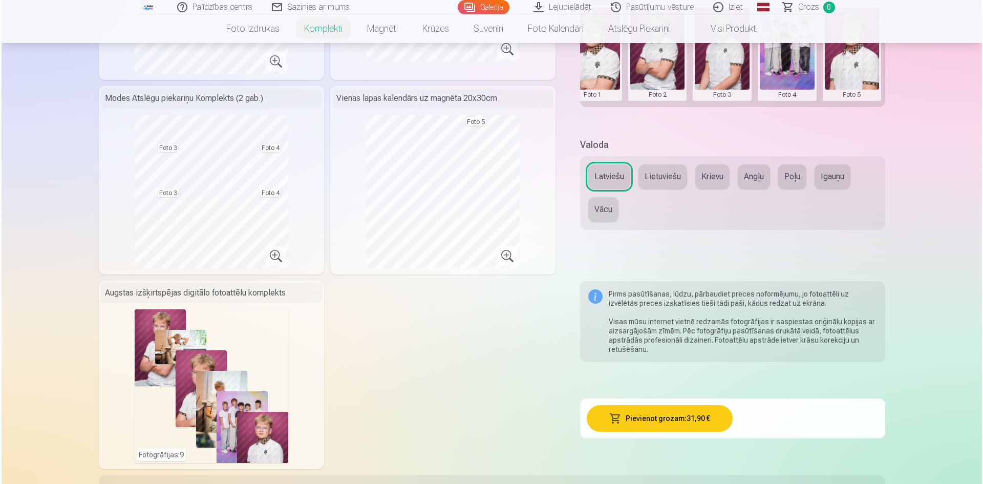
scroll to position [425, 0]
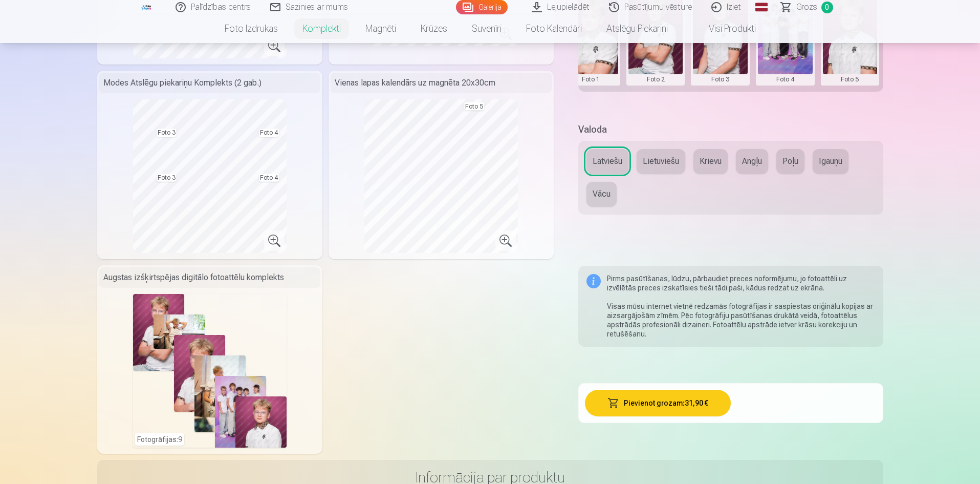
click at [646, 403] on button "Pievienot grozam : 31,90 €" at bounding box center [658, 403] width 146 height 27
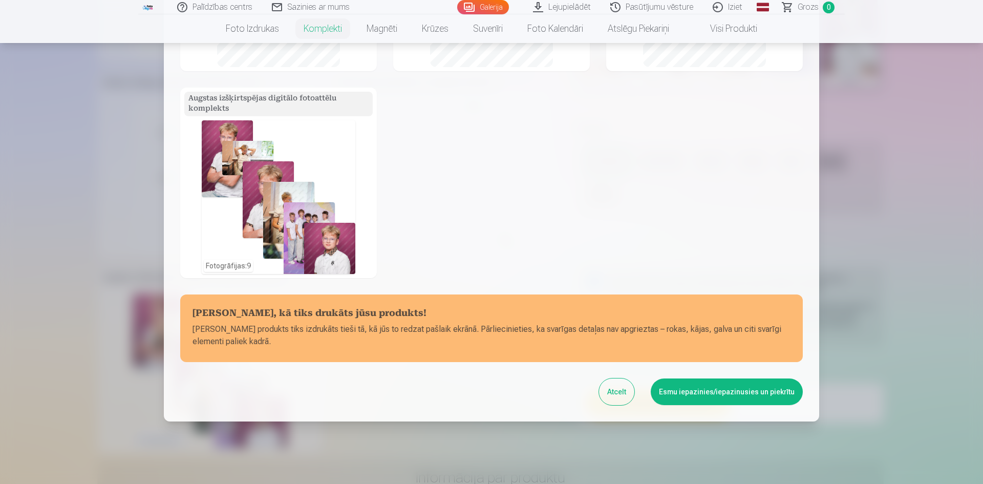
scroll to position [311, 0]
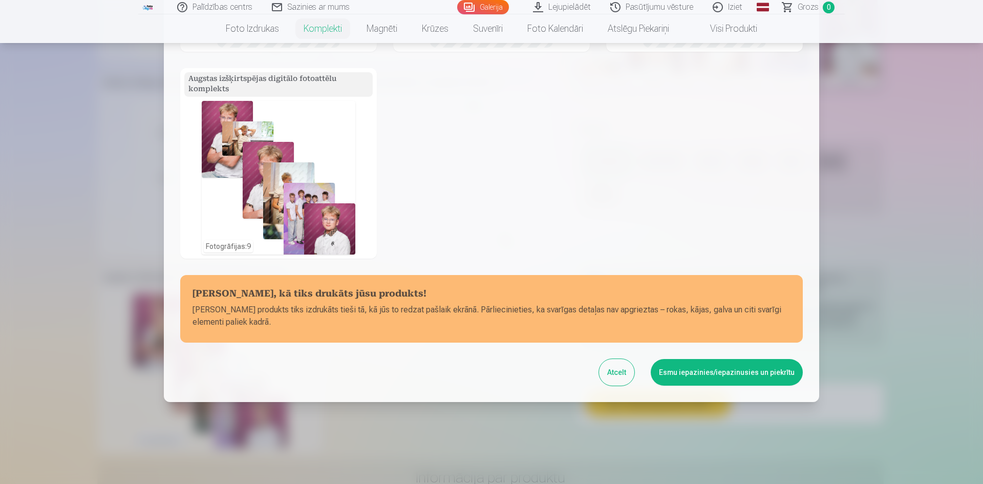
click at [718, 375] on button "Esmu iepazinies/iepazinusies un piekrītu" at bounding box center [727, 372] width 152 height 27
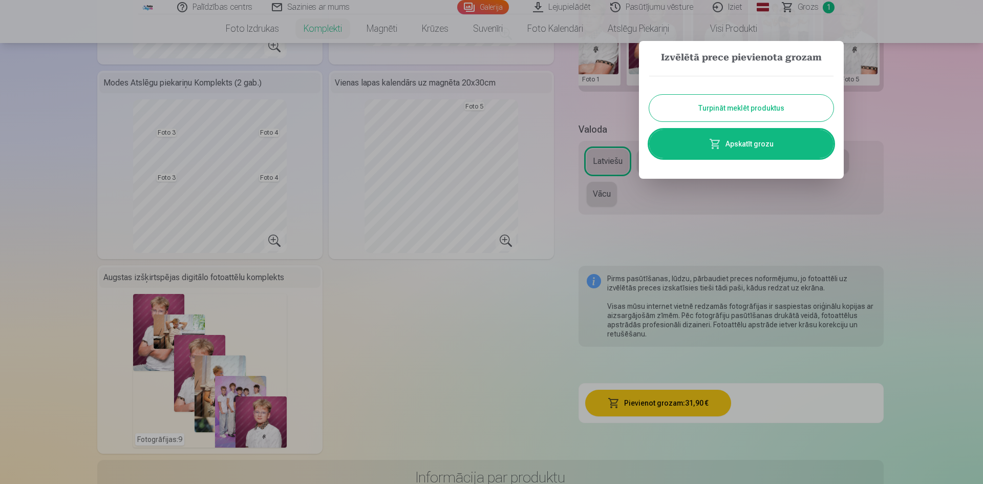
click at [757, 142] on link "Apskatīt grozu" at bounding box center [741, 144] width 184 height 29
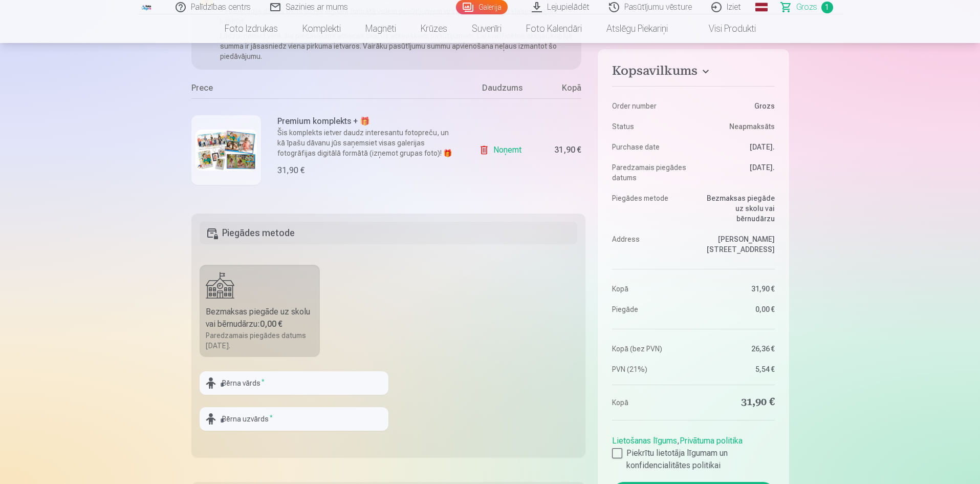
scroll to position [205, 0]
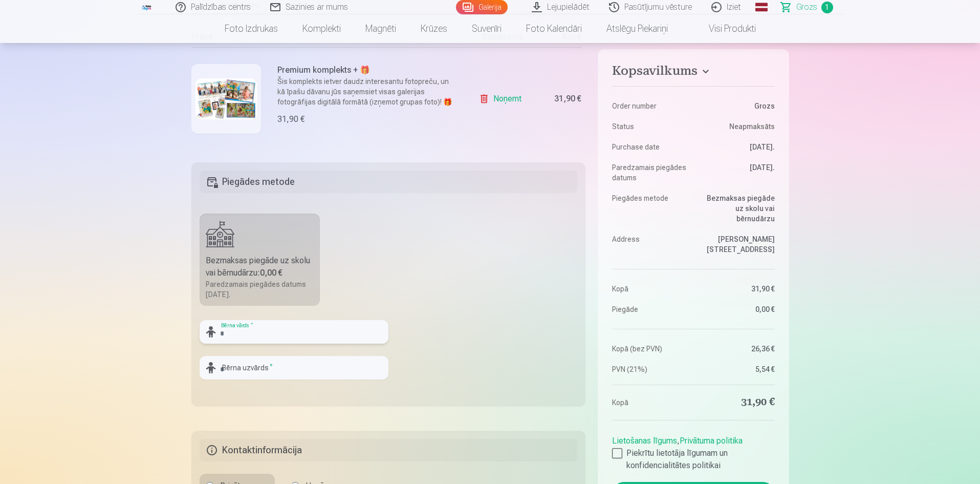
click at [275, 332] on input "text" at bounding box center [294, 332] width 189 height 24
type input "*********"
click at [263, 371] on input "text" at bounding box center [294, 368] width 189 height 24
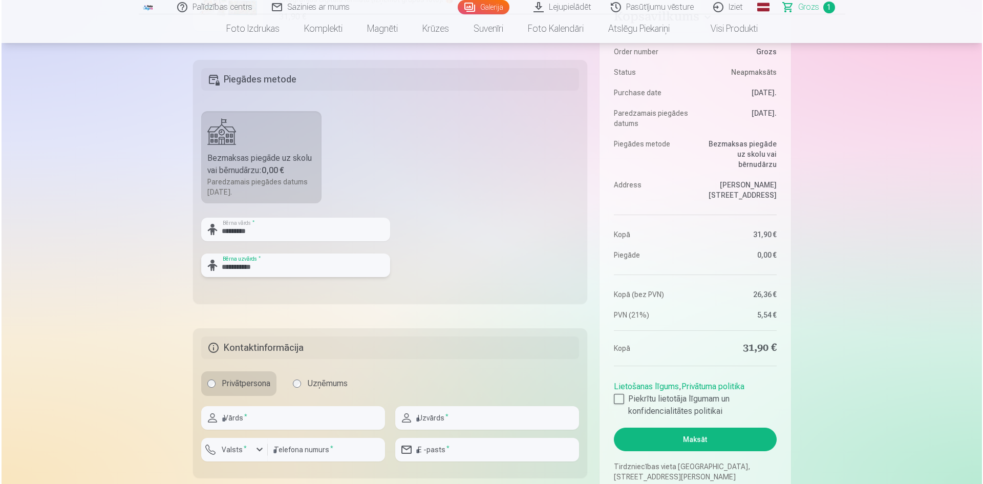
scroll to position [410, 0]
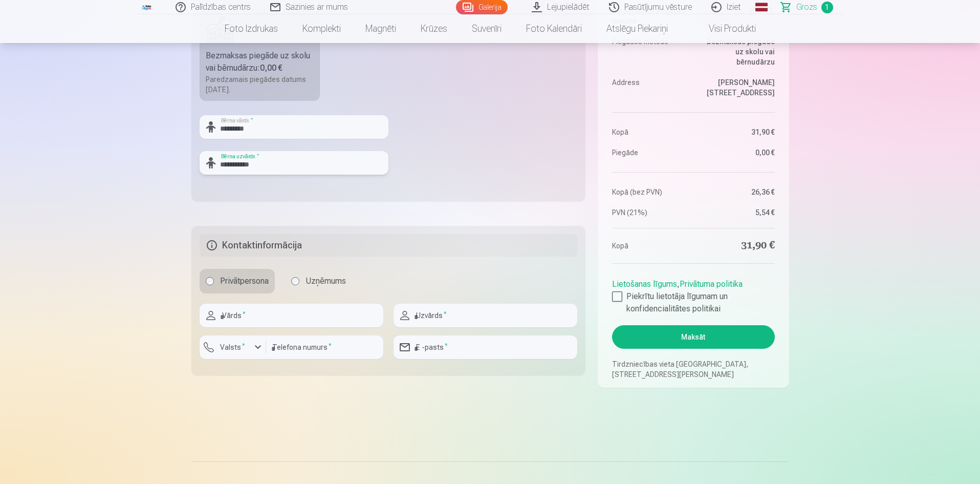
type input "**********"
click at [266, 319] on input "text" at bounding box center [292, 316] width 184 height 24
type input "*****"
type input "*******"
click at [308, 348] on input "number" at bounding box center [324, 347] width 117 height 24
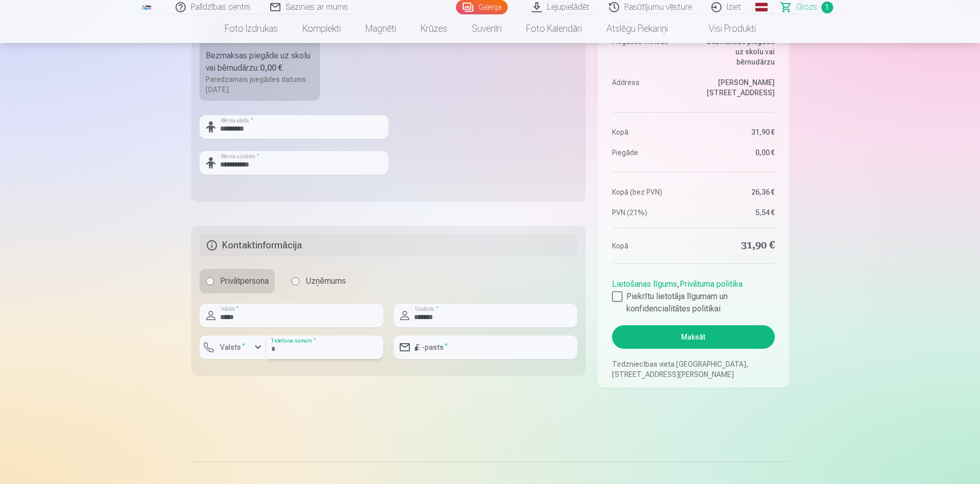
type input "********"
click at [475, 354] on input "email" at bounding box center [486, 347] width 184 height 24
type input "**********"
click at [256, 348] on div "button" at bounding box center [258, 347] width 12 height 12
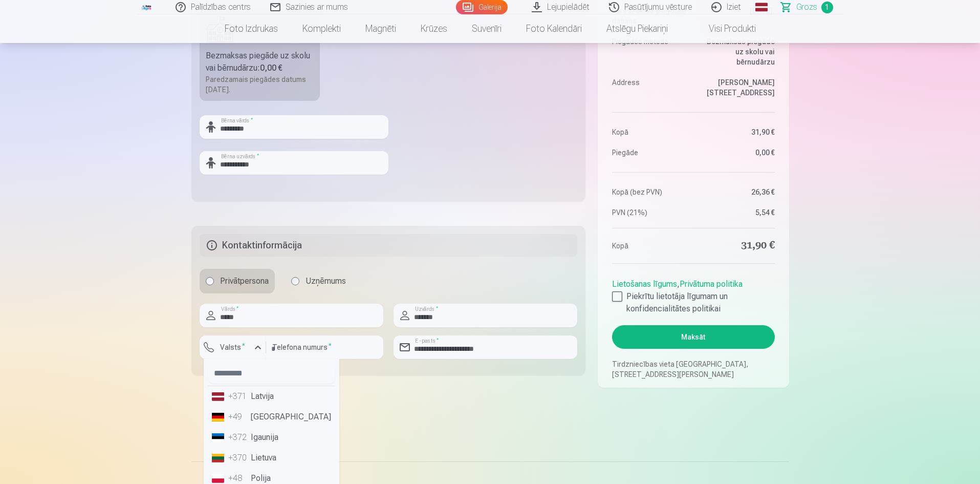
click at [263, 400] on li "+371 Latvija" at bounding box center [271, 396] width 127 height 20
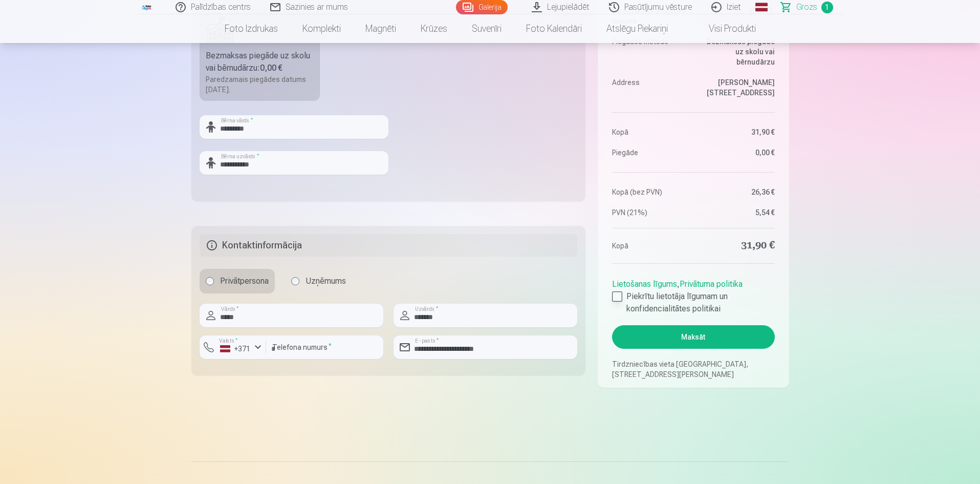
drag, startPoint x: 618, startPoint y: 298, endPoint x: 662, endPoint y: 317, distance: 48.1
click at [618, 297] on div at bounding box center [617, 296] width 10 height 10
click at [703, 335] on button "Maksāt" at bounding box center [693, 337] width 162 height 24
